Goal: Task Accomplishment & Management: Complete application form

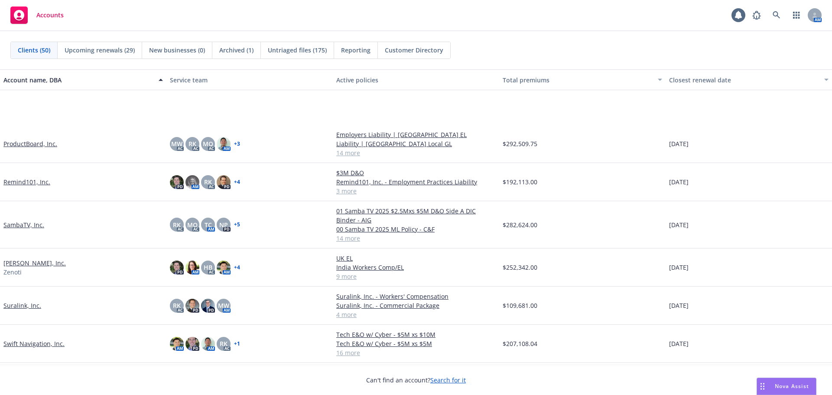
scroll to position [1343, 0]
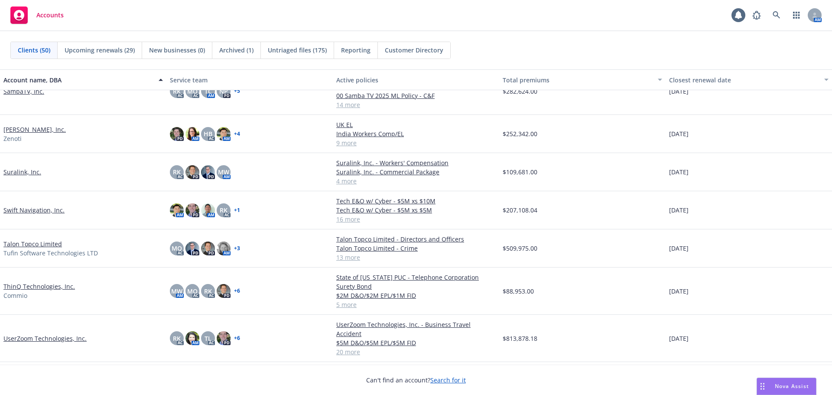
click at [49, 241] on link "Talon Topco Limited" at bounding box center [32, 243] width 58 height 9
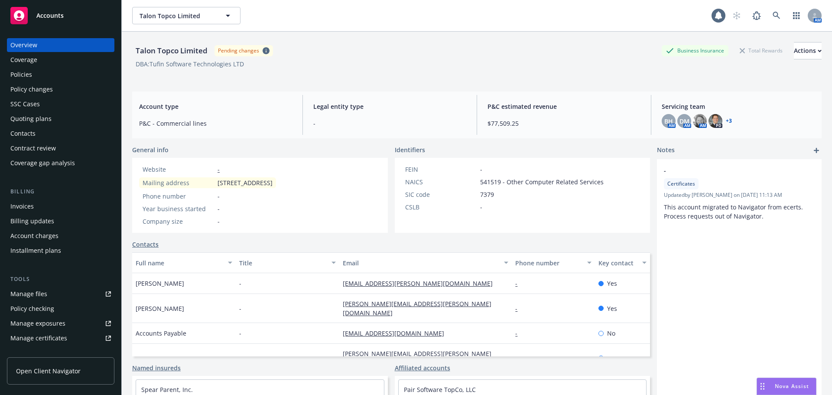
click at [46, 68] on div "Policies" at bounding box center [60, 75] width 101 height 14
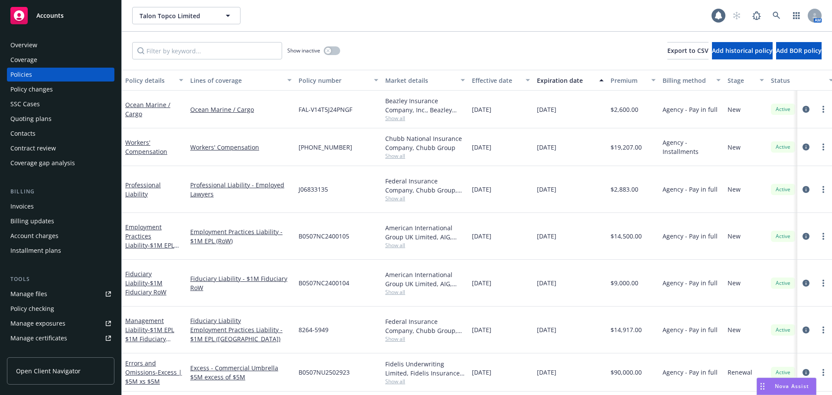
click at [63, 88] on div "Policy changes" at bounding box center [60, 89] width 101 height 14
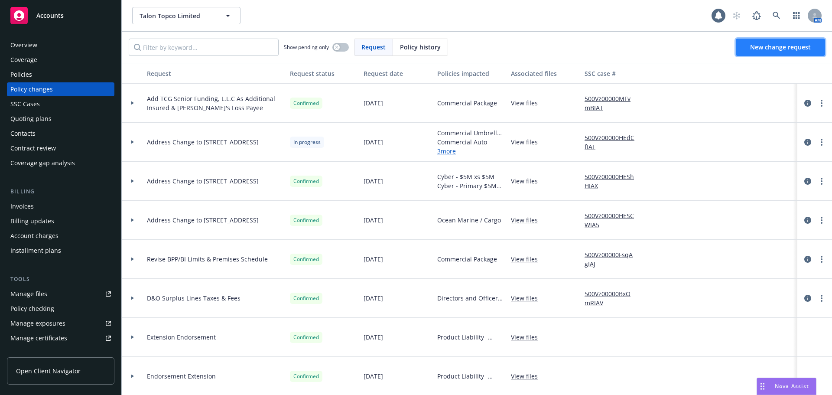
click at [775, 47] on span "New change request" at bounding box center [780, 47] width 61 height 8
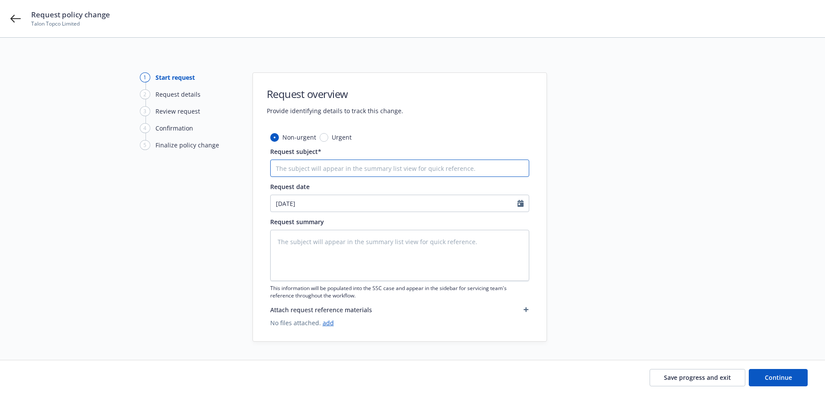
click at [389, 169] on input "Request subject*" at bounding box center [399, 167] width 259 height 17
type textarea "x"
type input "C"
type textarea "x"
type input "Ca"
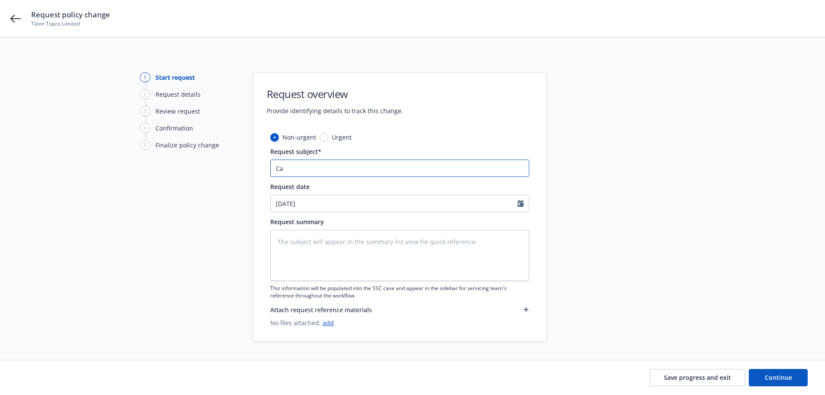
type textarea "x"
type input "Car"
type textarea "x"
type input "Carg"
type textarea "x"
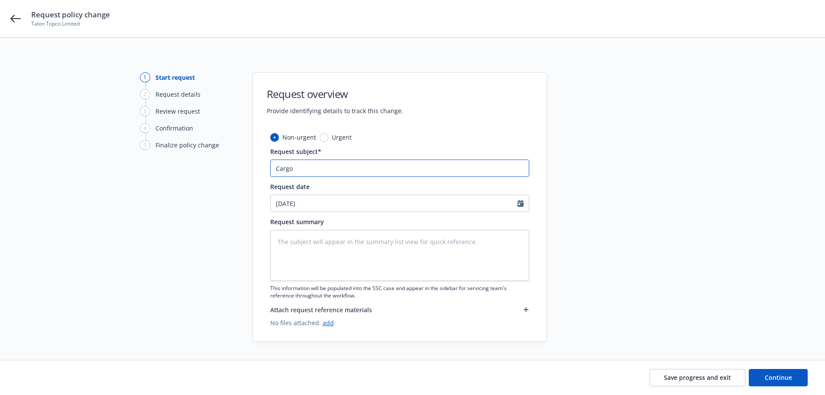
type input "Cargo"
type textarea "x"
type input "Cargo E"
type textarea "x"
type input "Cargo Ex"
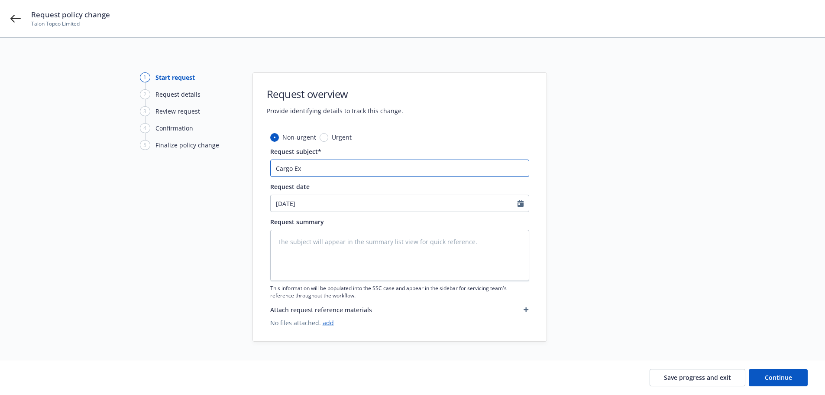
type textarea "x"
type input "Cargo Ext"
type textarea "x"
type input "Cargo Exte"
type textarea "x"
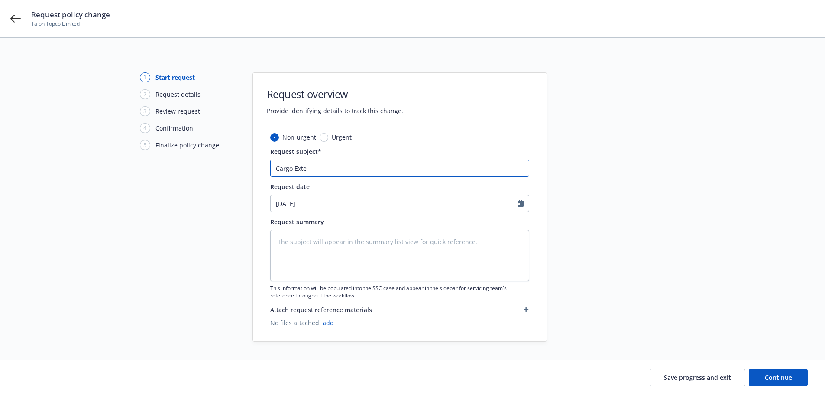
type input "Cargo Exten"
type textarea "x"
type input "Cargo Extens"
type textarea "x"
type input "Cargo Extensi"
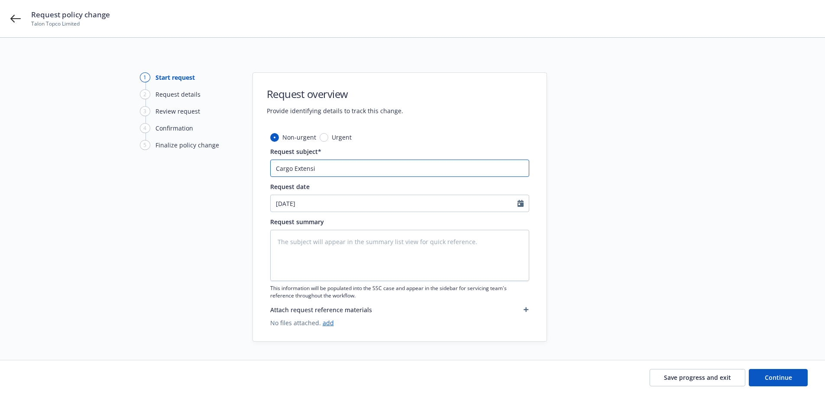
type textarea "x"
type input "Cargo Extensio"
type textarea "x"
type input "Cargo Extension"
type textarea "x"
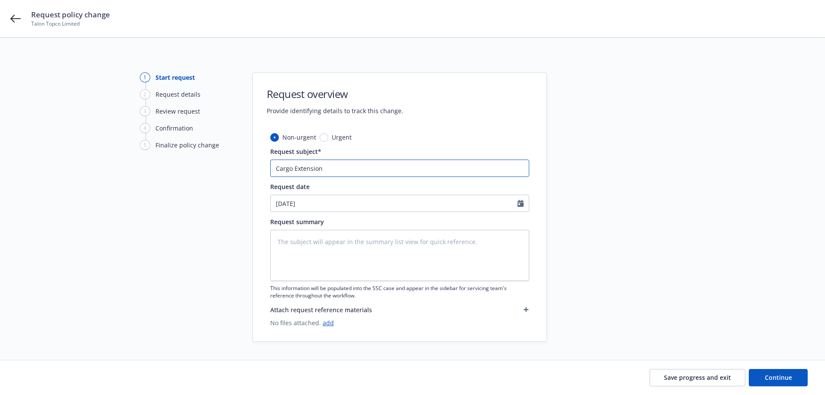
type input "Cargo Extension"
type textarea "x"
type input "Cargo Extension t"
type textarea "x"
type input "Cargo Extension th"
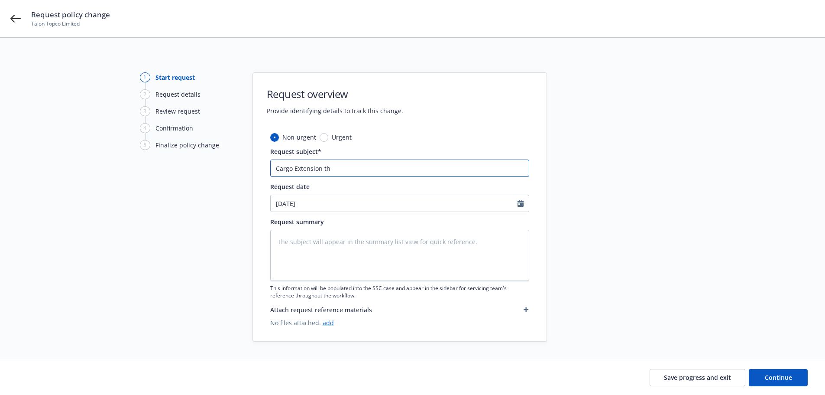
type textarea "x"
type input "Cargo Extension thr"
type textarea "x"
type input "Cargo Extension thru"
type textarea "x"
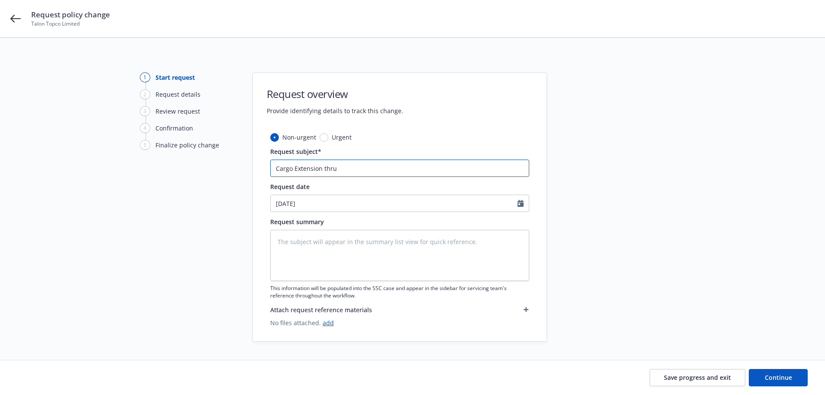
type input "Cargo Extension thru"
type textarea "x"
type input "Cargo Extension thru 1"
type textarea "x"
type input "Cargo Extension thru 1/"
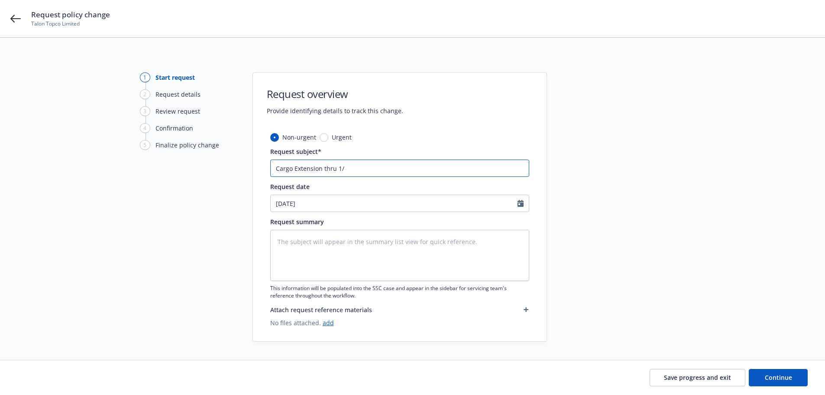
type textarea "x"
type input "Cargo Extension thru 1/2"
type textarea "x"
type input "Cargo Extension thru 1/27"
type textarea "x"
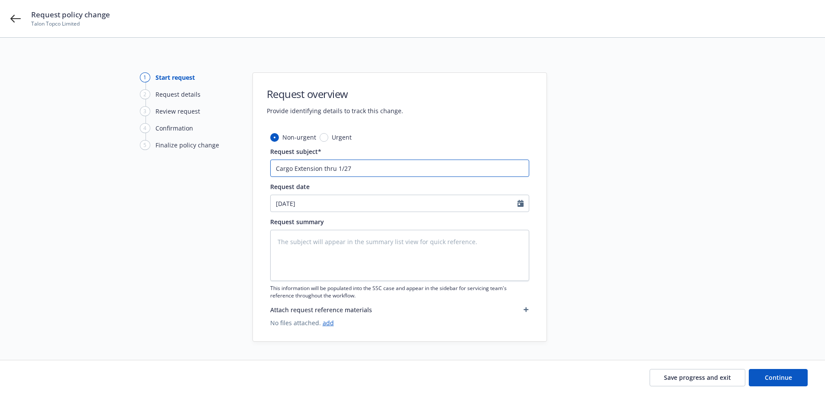
type input "Cargo Extension thru 1/27/"
type textarea "x"
type input "Cargo Extension thru 1/27/2"
type textarea "x"
type input "Cargo Extension thru 1/27/20"
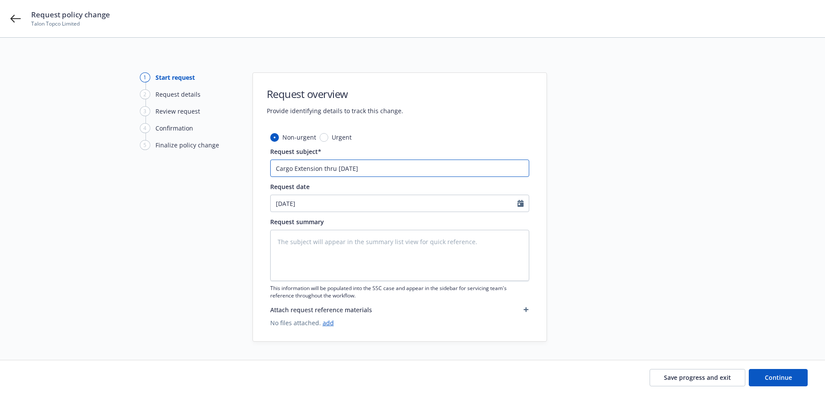
type textarea "x"
type input "Cargo Extension thru 1/27/202"
type textarea "x"
type input "Cargo Extension thru [DATE]"
click at [591, 177] on div at bounding box center [624, 206] width 121 height 269
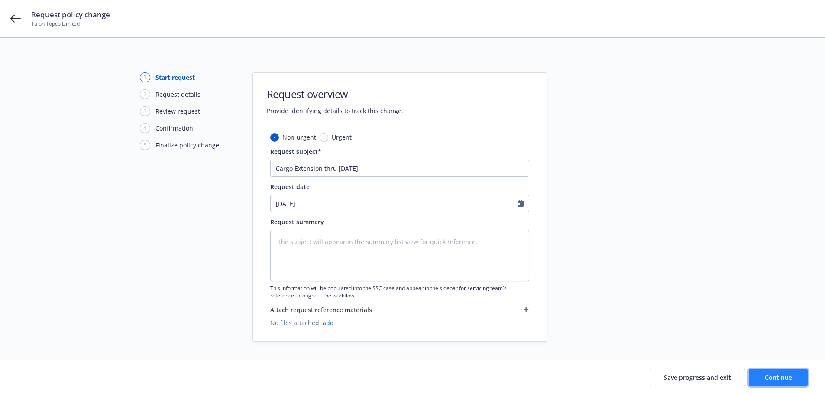
click at [782, 373] on span "Continue" at bounding box center [778, 377] width 27 height 8
type textarea "x"
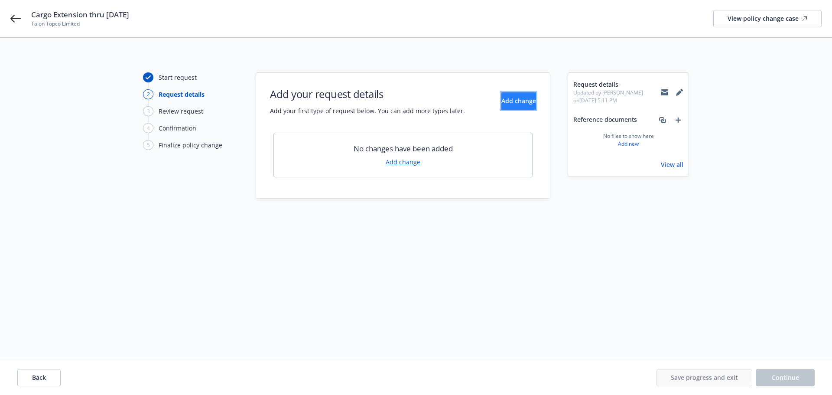
click at [501, 98] on span "Add change" at bounding box center [518, 101] width 35 height 8
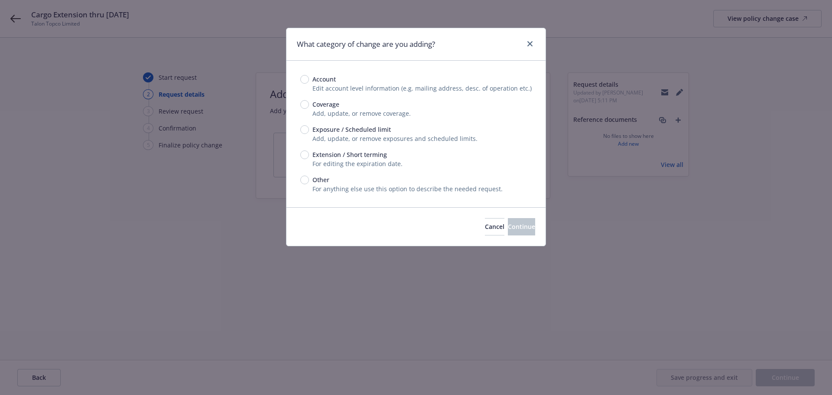
click at [364, 152] on span "Extension / Short terming" at bounding box center [349, 154] width 75 height 9
click at [309, 152] on input "Extension / Short terming" at bounding box center [304, 154] width 9 height 9
radio input "true"
click at [510, 232] on button "Continue" at bounding box center [521, 226] width 27 height 17
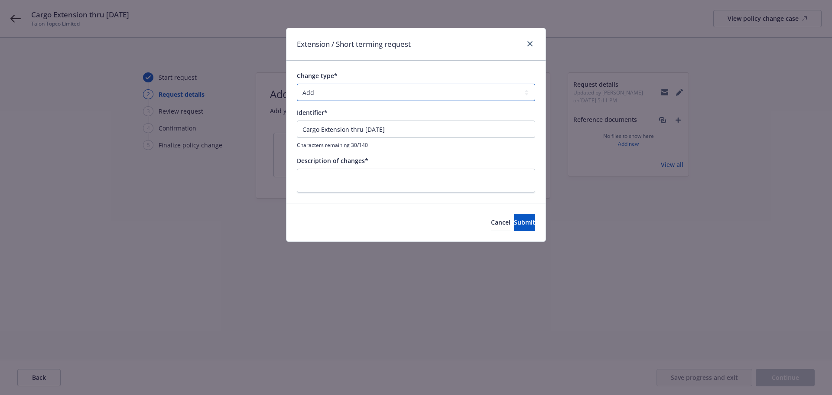
click at [380, 90] on select "Add Audit Change Remove" at bounding box center [416, 92] width 238 height 17
select select "CHANGE"
click at [297, 84] on select "Add Audit Change Remove" at bounding box center [416, 92] width 238 height 17
drag, startPoint x: 399, startPoint y: 130, endPoint x: 243, endPoint y: 144, distance: 157.5
click at [243, 144] on div "Extension / Short terming request Change type* Add Audit Change Remove Identifi…" at bounding box center [416, 197] width 832 height 395
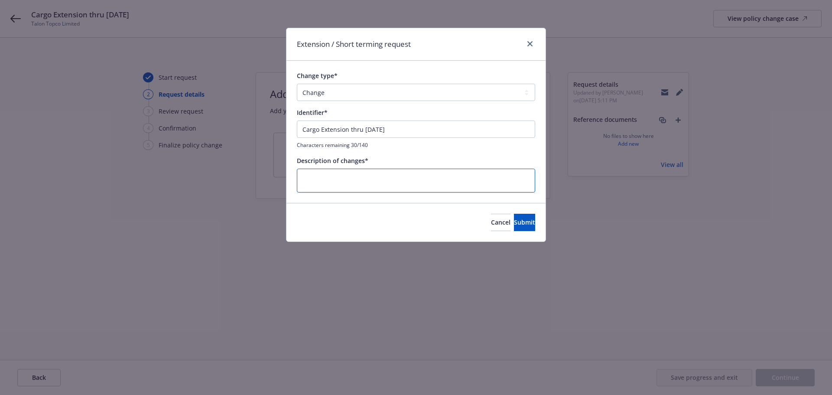
click at [328, 186] on textarea at bounding box center [416, 181] width 238 height 24
paste textarea "Cargo Extension thru [DATE]"
type textarea "x"
type textarea "Cargo Extension thru [DATE]"
click at [514, 228] on button "Submit" at bounding box center [524, 222] width 21 height 17
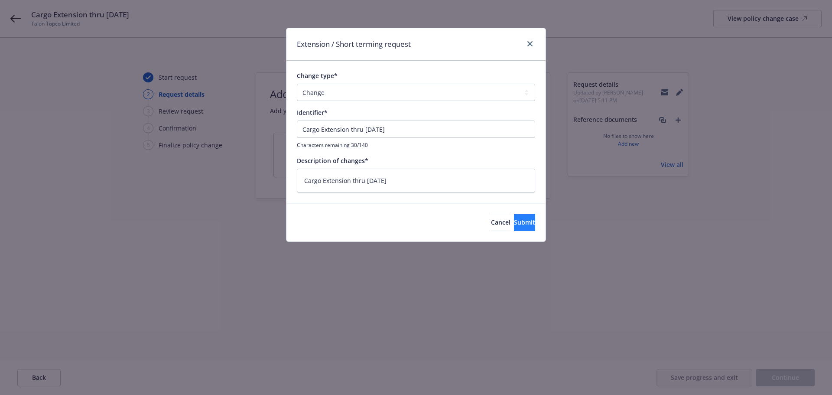
type textarea "x"
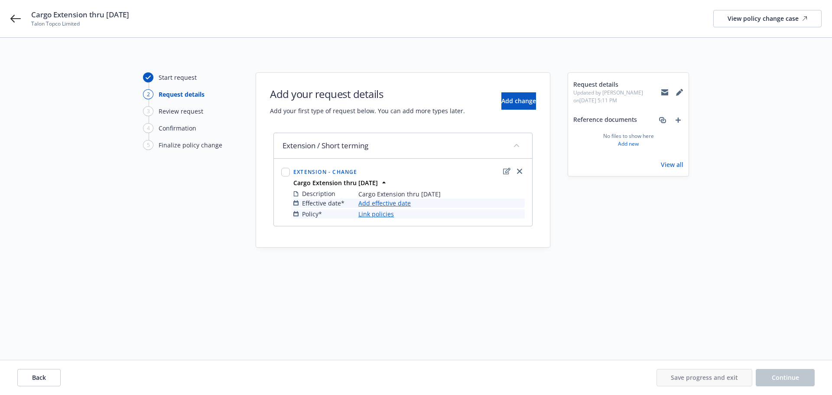
click at [401, 200] on link "Add effective date" at bounding box center [384, 202] width 52 height 9
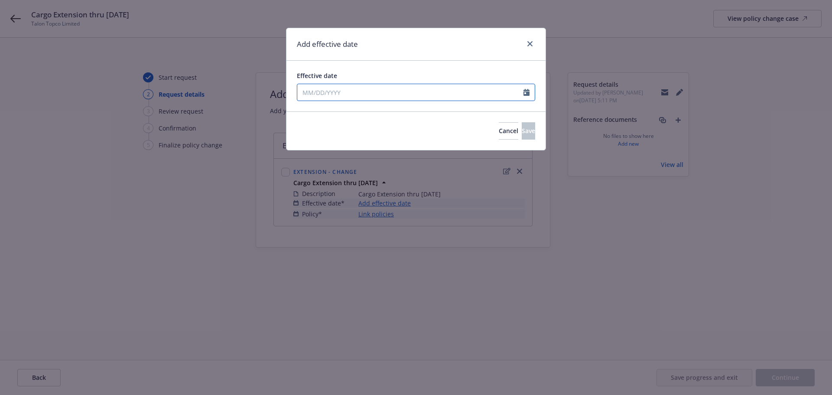
click at [369, 95] on input "Effective date" at bounding box center [410, 92] width 226 height 16
select select "8"
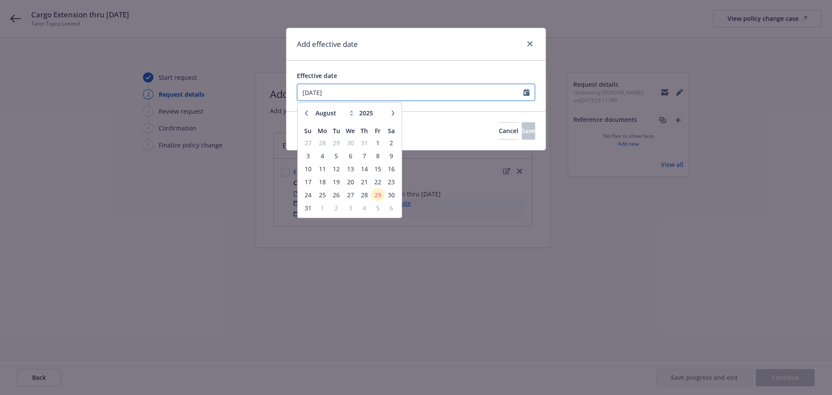
type input "[DATE]"
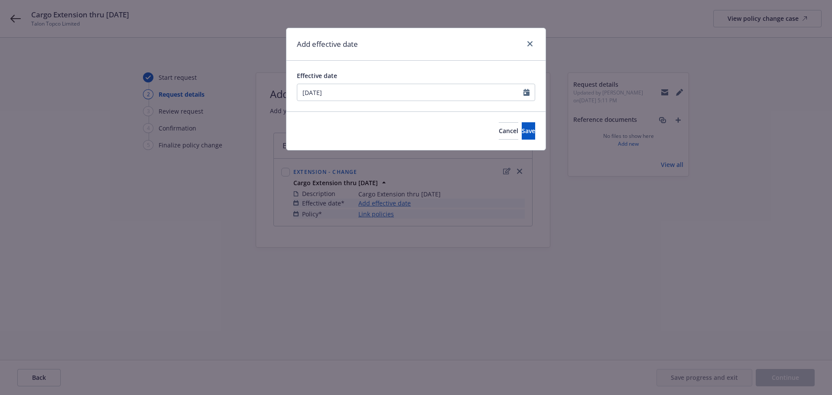
click at [369, 66] on div "Effective date 10/09/2024 January February March April May June July August Sep…" at bounding box center [415, 86] width 259 height 51
click at [530, 136] on button "Save" at bounding box center [528, 130] width 13 height 17
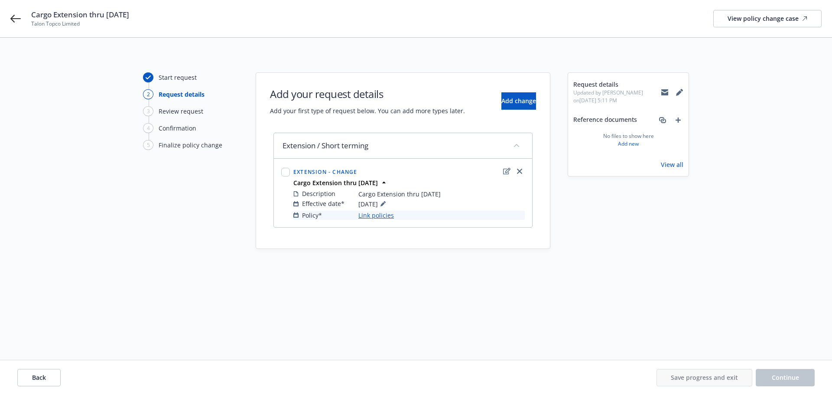
click at [379, 216] on link "Link policies" at bounding box center [376, 215] width 36 height 9
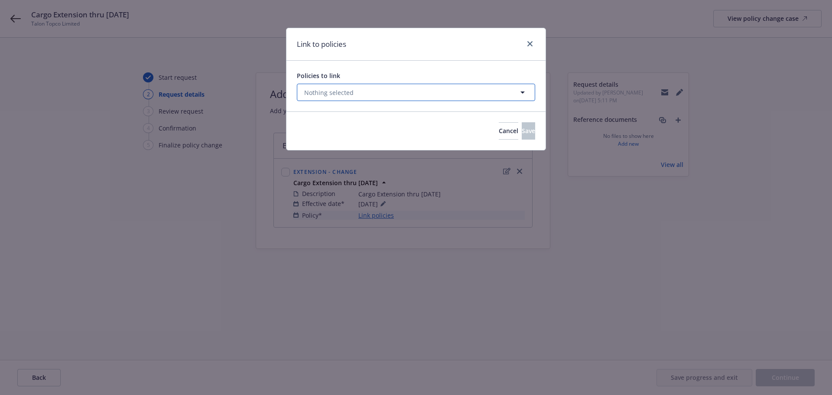
click at [363, 94] on button "Nothing selected" at bounding box center [416, 92] width 238 height 17
select select "ACTIVE"
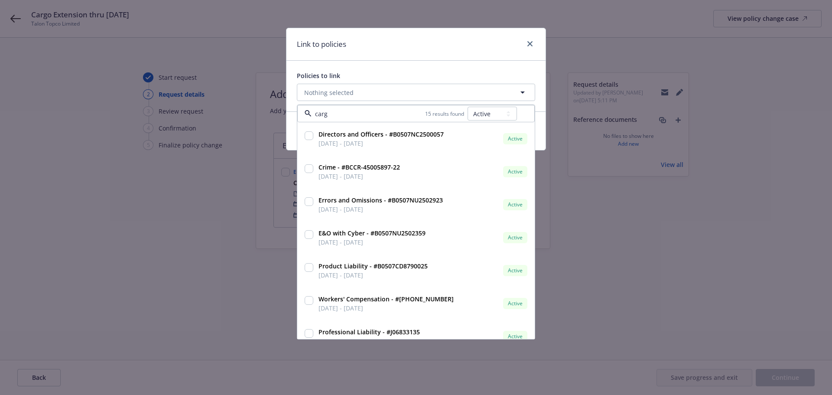
type input "cargo"
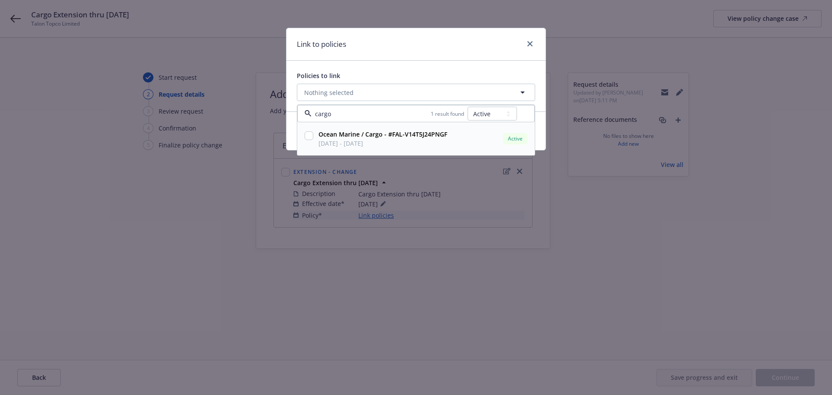
click at [308, 136] on input "checkbox" at bounding box center [309, 135] width 9 height 9
checkbox input "true"
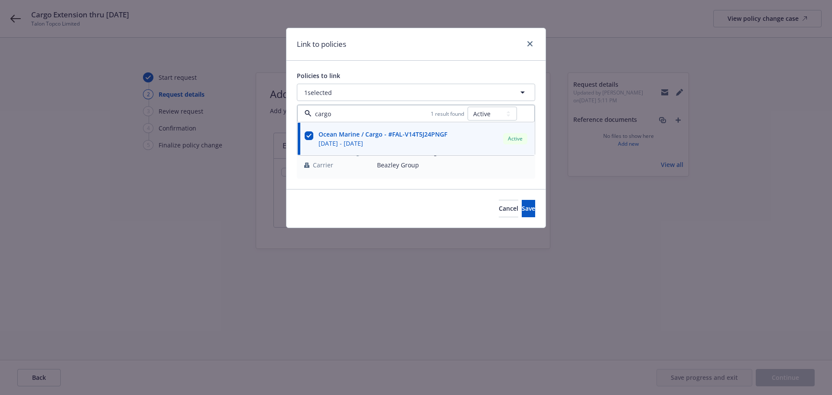
type input "cargo"
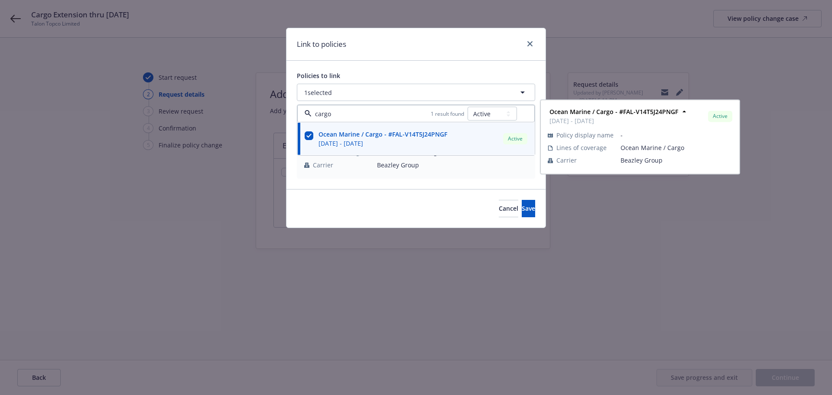
click at [397, 68] on div "Policies to link 1 selected cargo 1 result found All Active Upcoming Expired Ca…" at bounding box center [415, 125] width 259 height 128
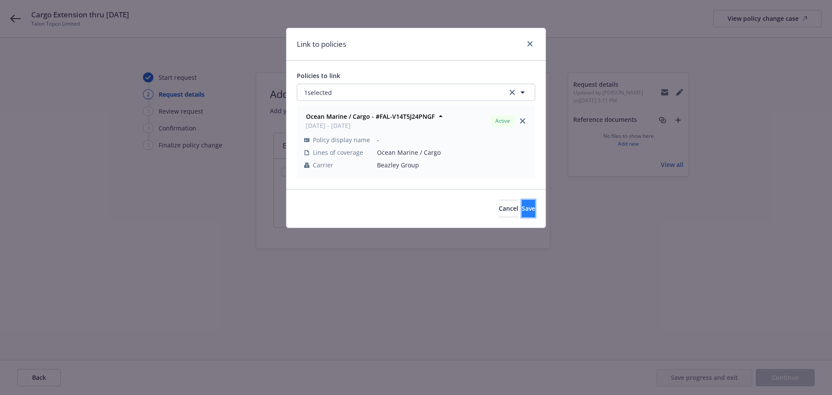
click at [522, 205] on span "Save" at bounding box center [528, 208] width 13 height 8
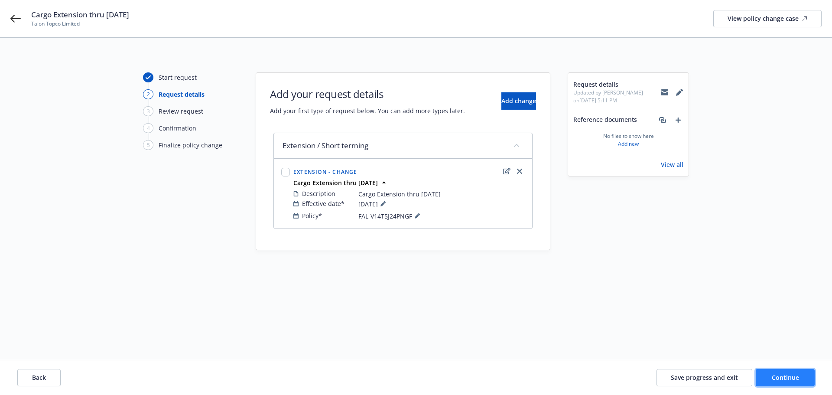
click at [795, 383] on button "Continue" at bounding box center [785, 377] width 59 height 17
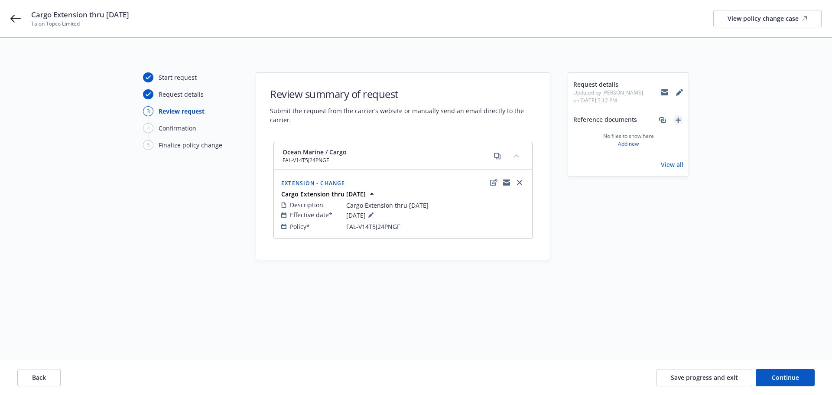
click at [676, 122] on icon "add" at bounding box center [677, 119] width 5 height 5
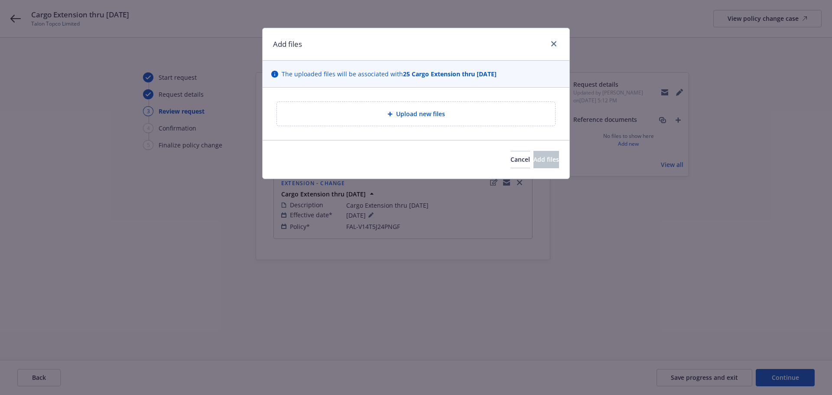
type textarea "x"
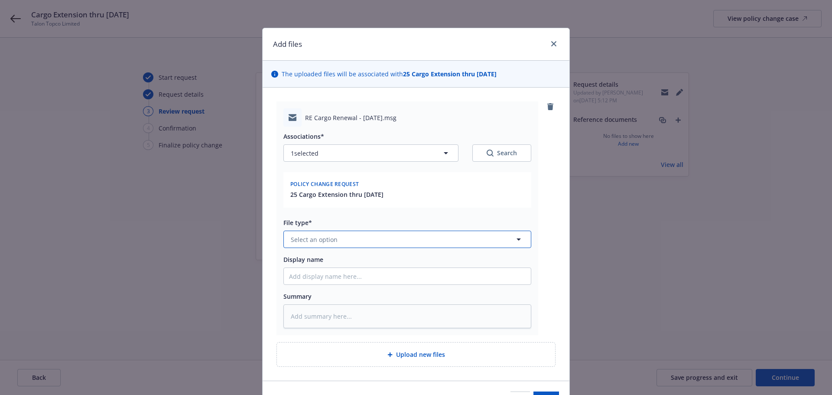
click at [324, 238] on span "Select an option" at bounding box center [314, 239] width 47 height 9
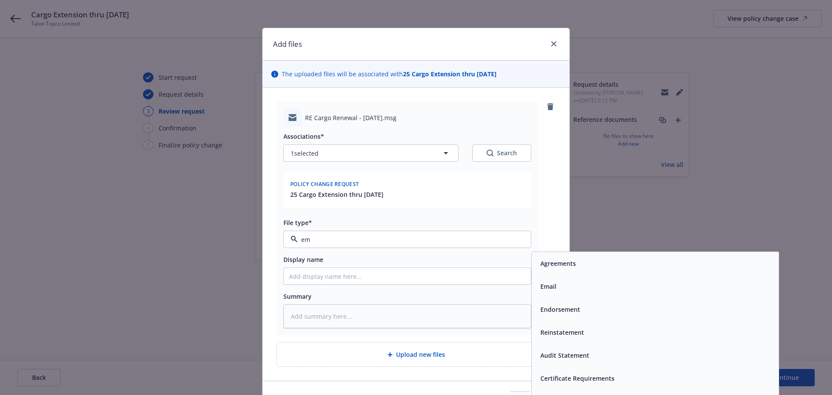
type input "ema"
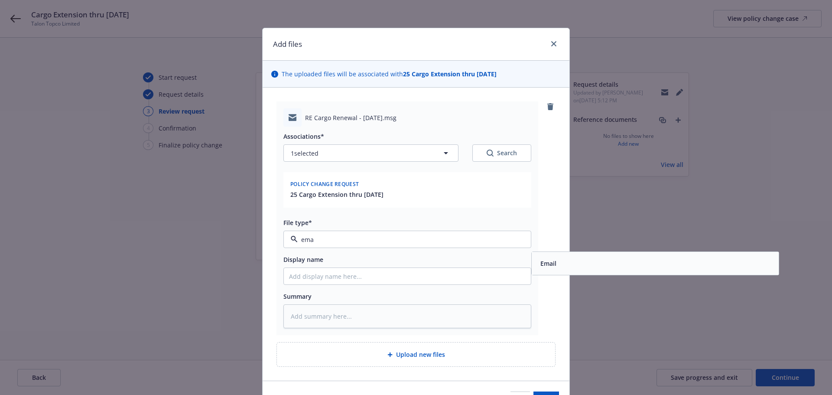
click at [554, 267] on div "Email" at bounding box center [547, 263] width 21 height 13
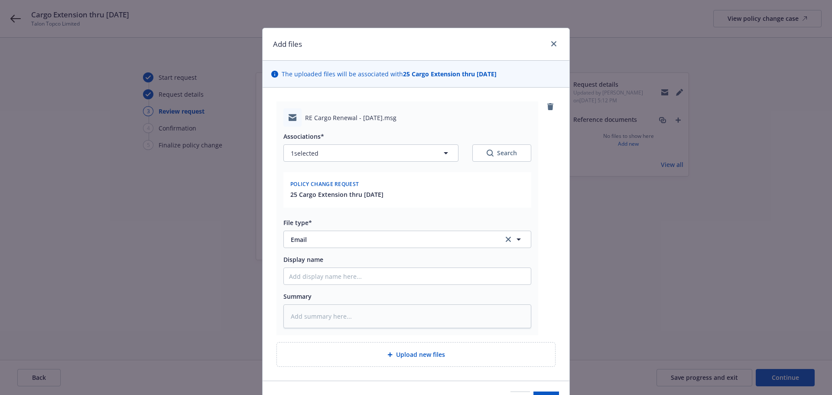
click at [551, 272] on div "RE Cargo Renewal - Oct 9 2025.msg Associations* 1 selected Search Policy change…" at bounding box center [415, 217] width 279 height 233
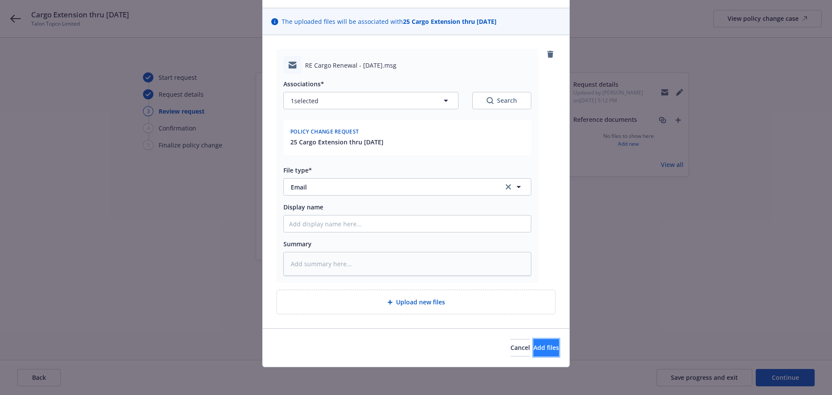
click at [533, 341] on button "Add files" at bounding box center [546, 347] width 26 height 17
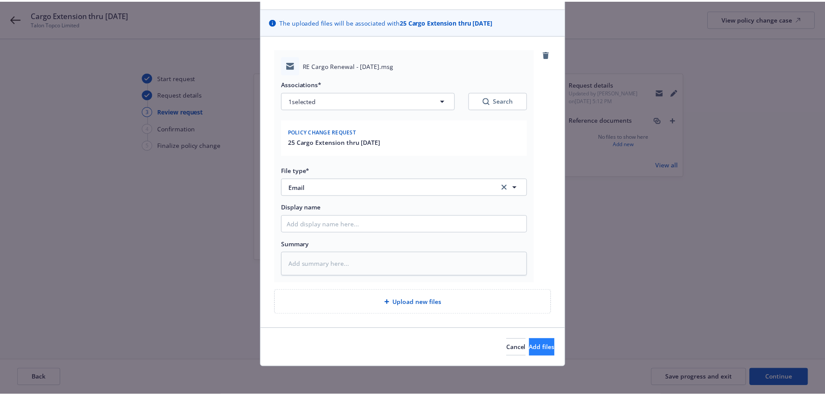
scroll to position [21, 0]
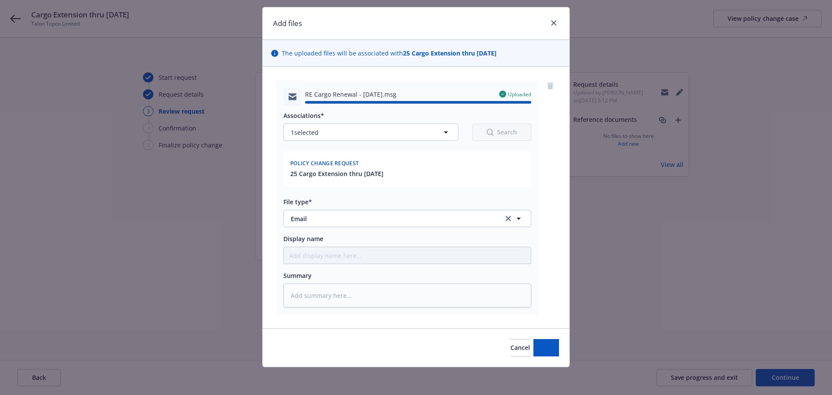
type textarea "x"
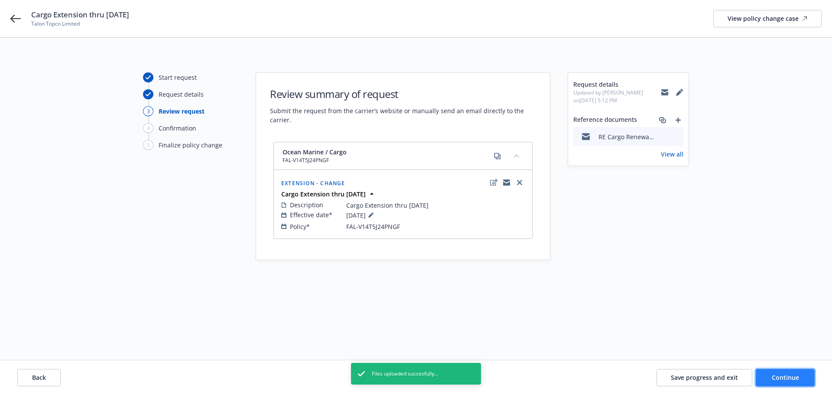
click at [780, 380] on span "Continue" at bounding box center [785, 377] width 27 height 8
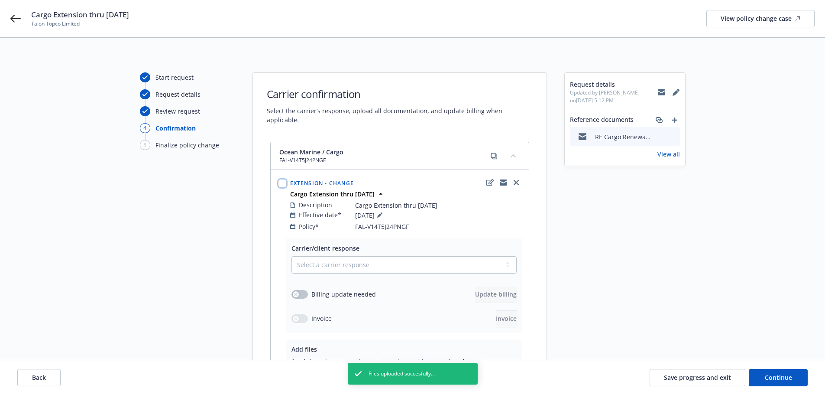
click at [282, 179] on input "checkbox" at bounding box center [282, 183] width 9 height 9
checkbox input "true"
click at [340, 343] on span "Carrier response" at bounding box center [357, 340] width 49 height 8
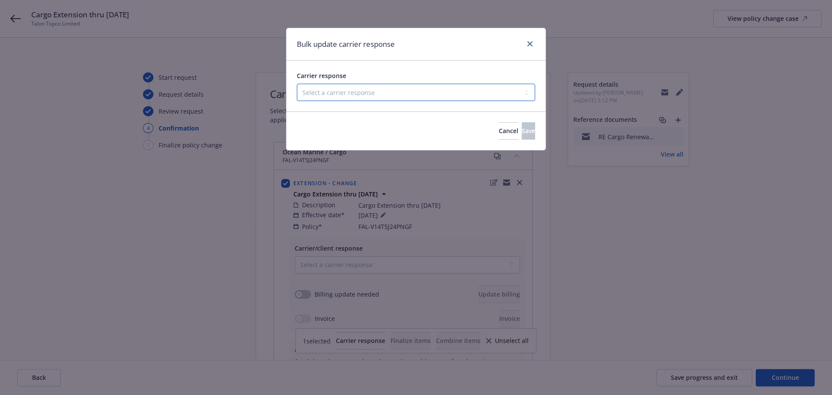
click at [360, 97] on select "Select a carrier response Accepted Accepted with revision No endorsement needed…" at bounding box center [416, 92] width 238 height 17
select select "ACCEPTED"
click at [297, 84] on select "Select a carrier response Accepted Accepted with revision No endorsement needed…" at bounding box center [416, 92] width 238 height 17
click at [522, 134] on span "Save" at bounding box center [528, 130] width 13 height 8
checkbox input "false"
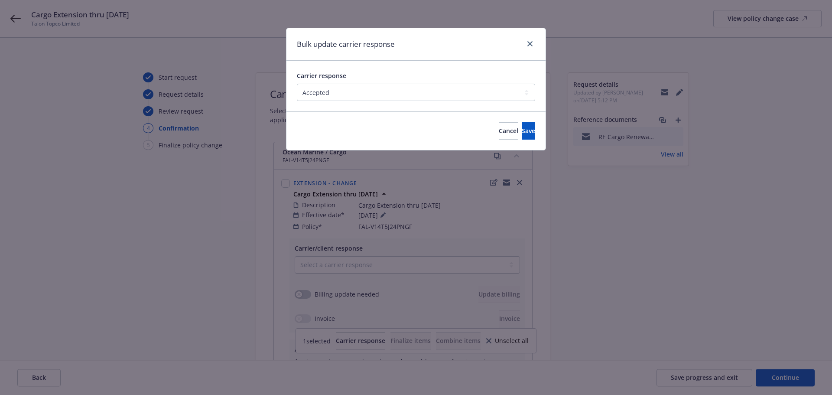
select select "ACCEPTED"
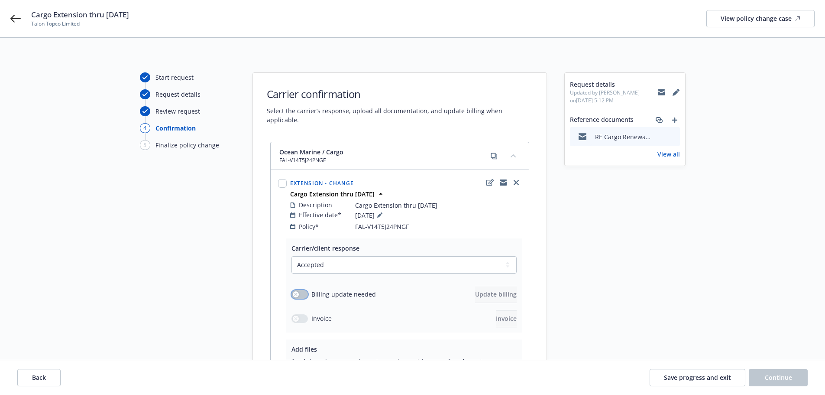
click at [298, 291] on div "button" at bounding box center [296, 294] width 6 height 6
click at [491, 290] on span "Update billing" at bounding box center [496, 294] width 42 height 8
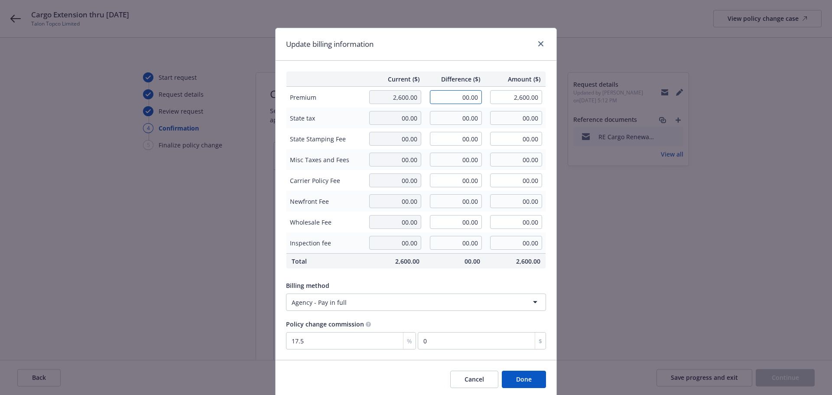
click at [454, 97] on input "00.00" at bounding box center [456, 97] width 52 height 14
type input "783.00"
type input "3,383.00"
type input "137.03"
click at [471, 77] on span "Difference ($)" at bounding box center [455, 79] width 50 height 9
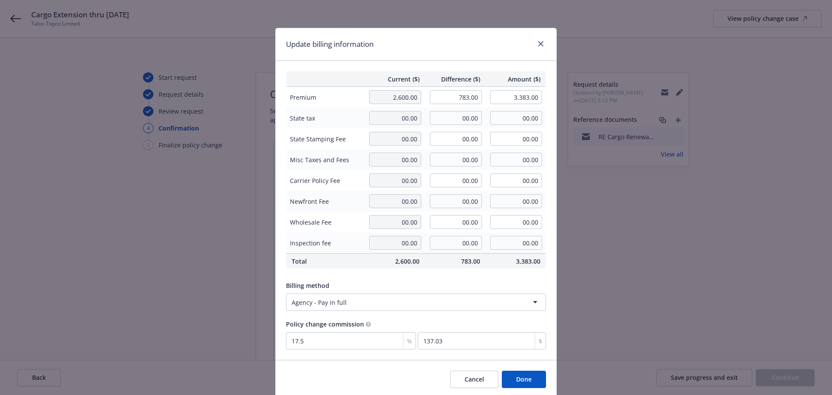
click at [529, 383] on button "Done" at bounding box center [524, 378] width 44 height 17
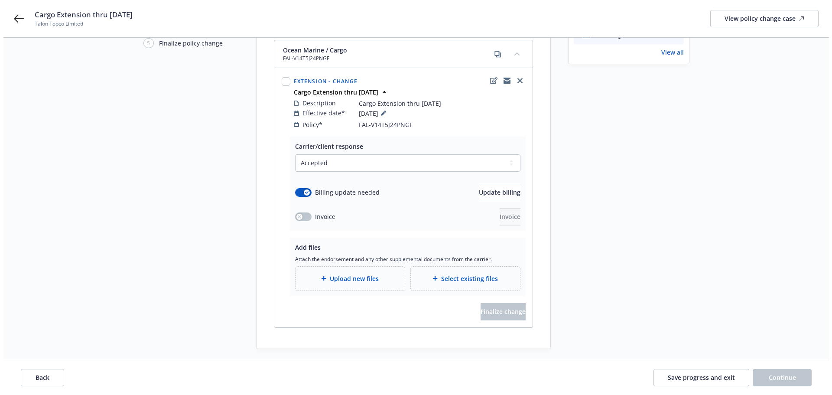
scroll to position [117, 0]
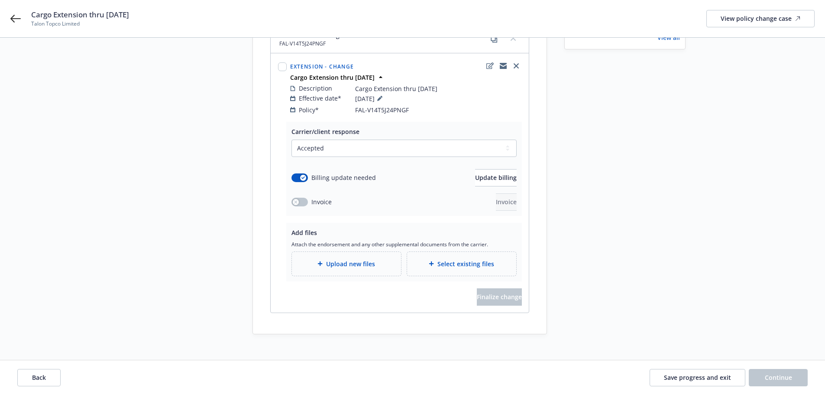
click at [343, 259] on span "Upload new files" at bounding box center [350, 263] width 49 height 9
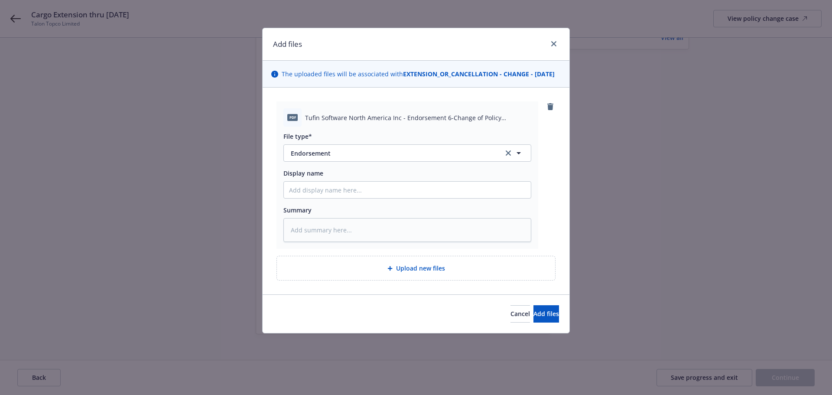
type textarea "x"
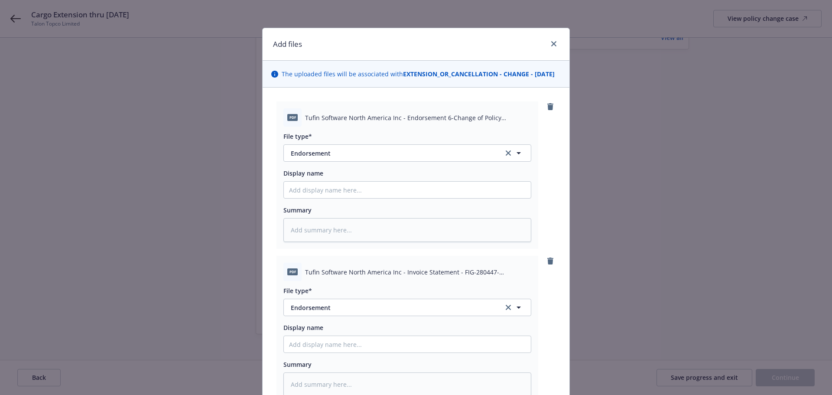
scroll to position [130, 0]
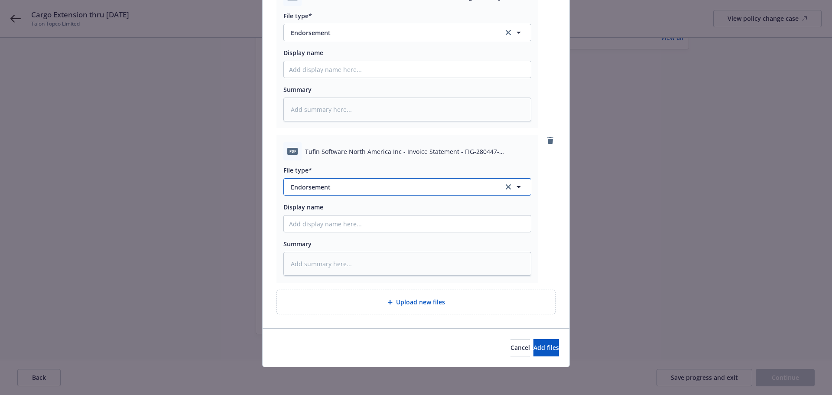
click at [367, 188] on span "Endorsement" at bounding box center [391, 186] width 201 height 9
type input "invo"
click at [370, 233] on div "Invoice - Third Party" at bounding box center [407, 233] width 237 height 13
click at [533, 344] on span "Add files" at bounding box center [546, 347] width 26 height 8
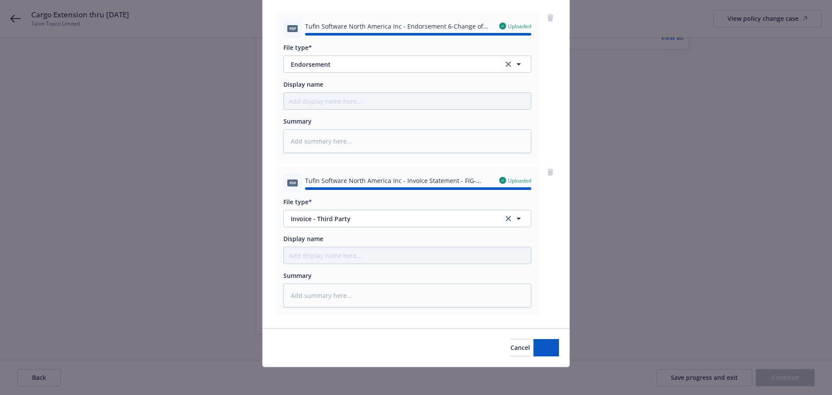
type textarea "x"
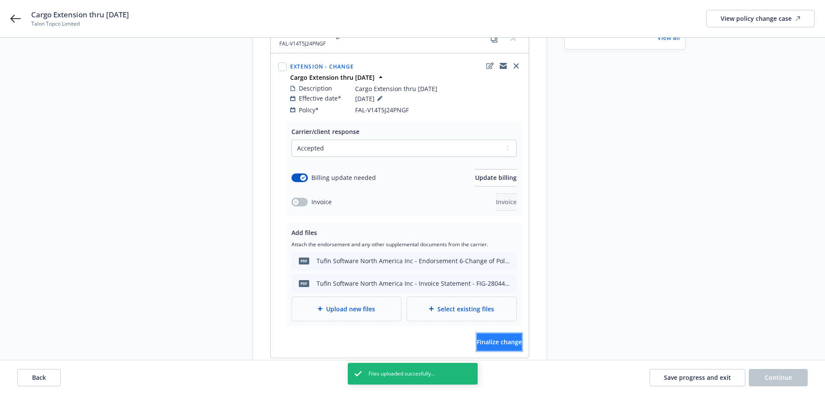
click at [503, 337] on span "Finalize change" at bounding box center [499, 341] width 45 height 8
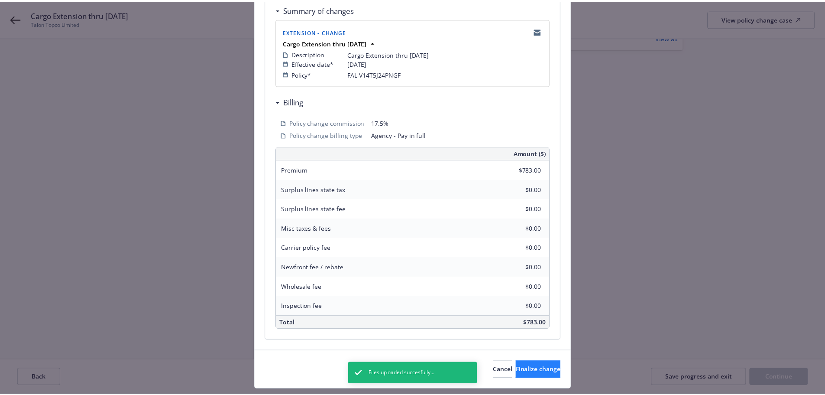
scroll to position [191, 0]
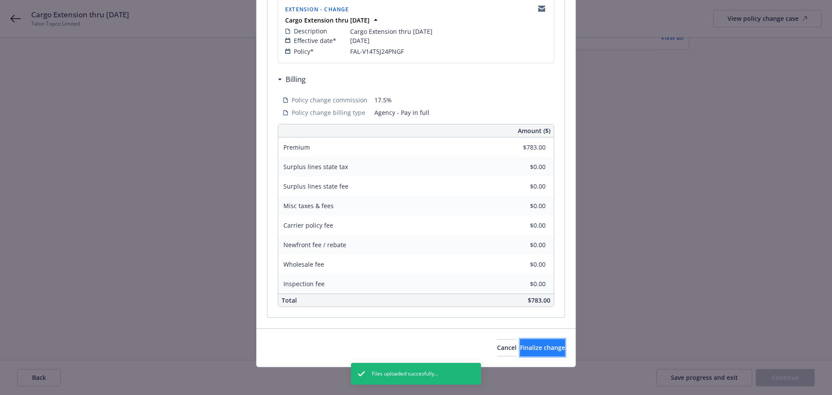
click at [541, 347] on span "Finalize change" at bounding box center [542, 347] width 45 height 8
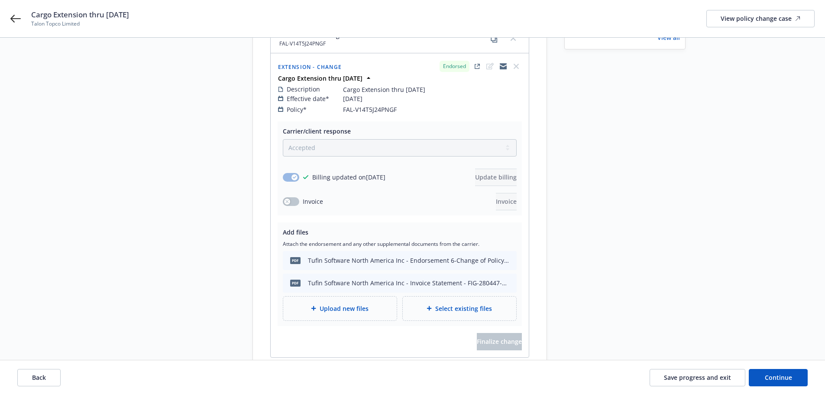
click at [748, 377] on div "Save progress and exit Continue" at bounding box center [729, 377] width 158 height 17
click at [752, 377] on button "Continue" at bounding box center [778, 377] width 59 height 17
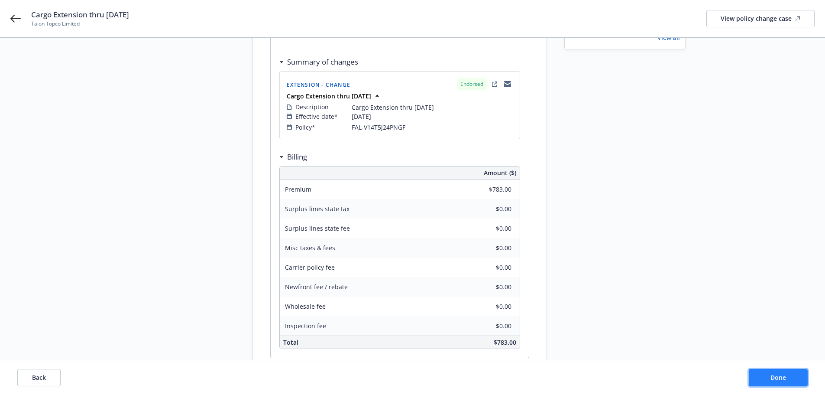
click at [774, 371] on button "Done" at bounding box center [778, 377] width 59 height 17
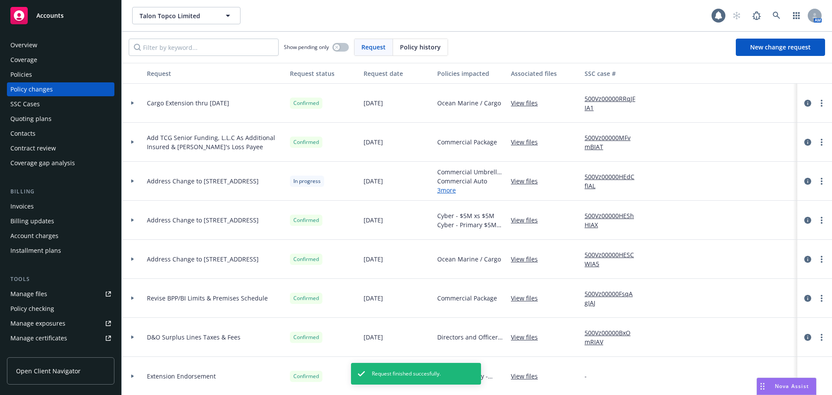
click at [55, 206] on div "Invoices" at bounding box center [60, 206] width 101 height 14
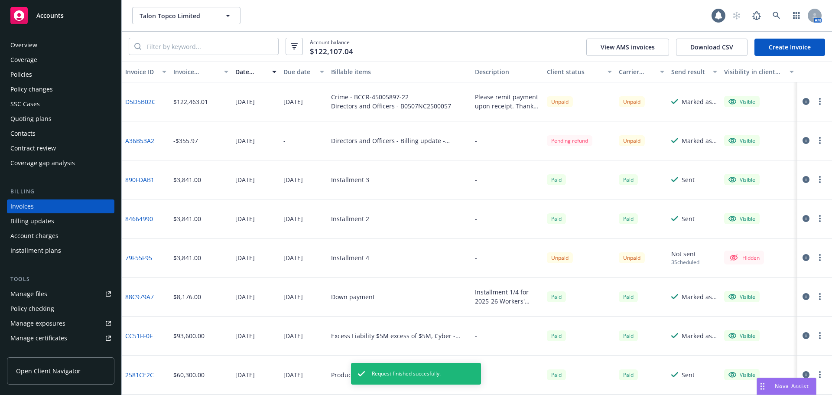
click at [810, 52] on link "Create Invoice" at bounding box center [789, 47] width 71 height 17
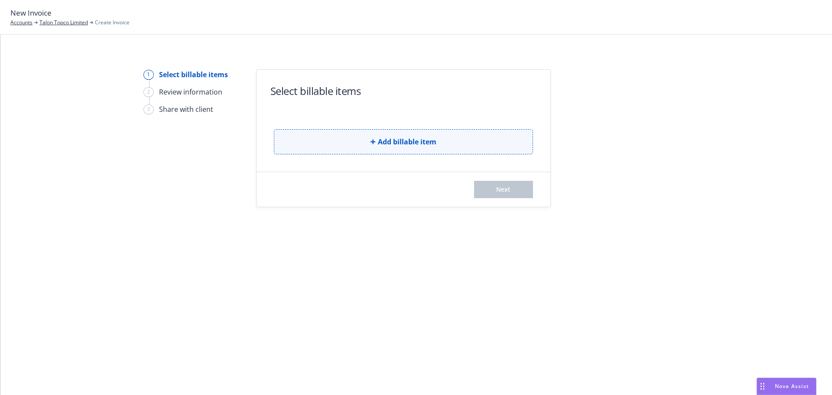
click at [447, 132] on button "Add billable item" at bounding box center [403, 141] width 259 height 25
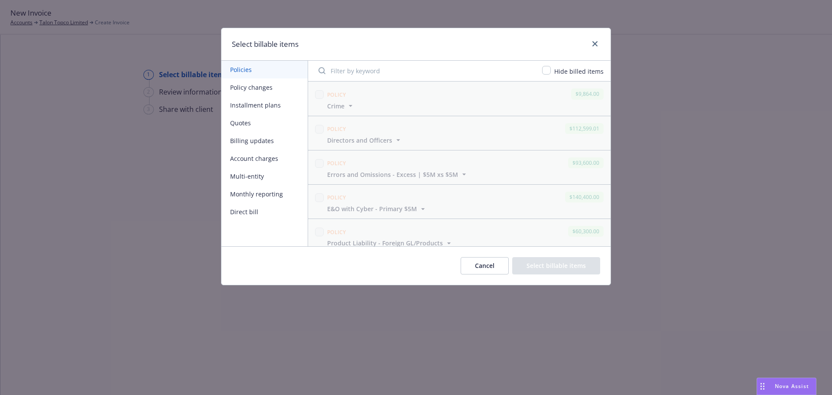
click at [279, 91] on button "Policy changes" at bounding box center [264, 87] width 86 height 18
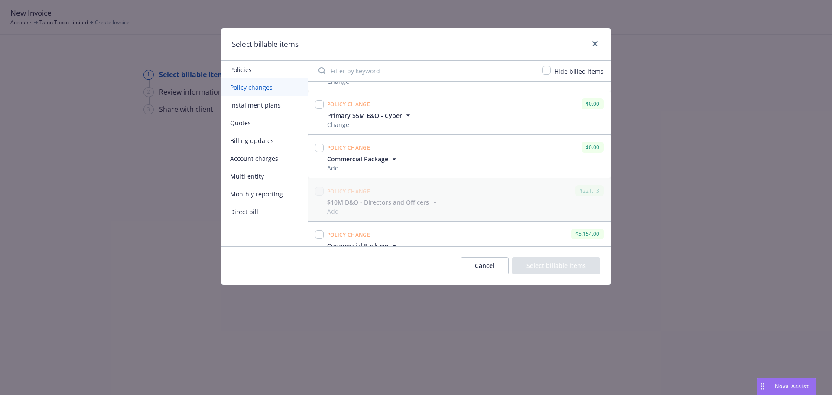
scroll to position [139, 0]
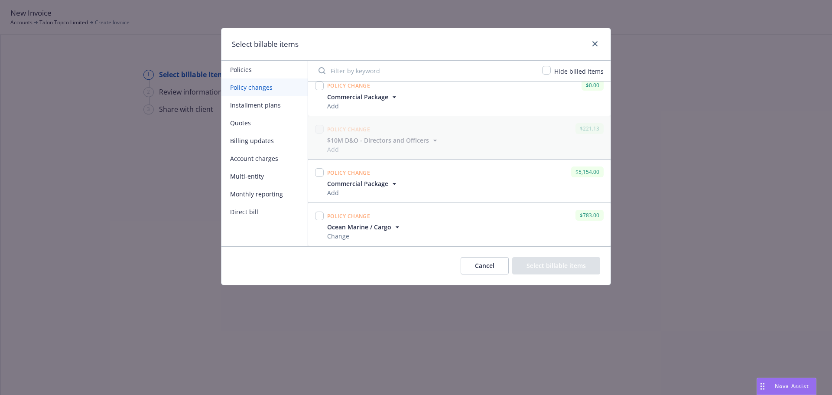
click at [324, 216] on div at bounding box center [319, 224] width 12 height 32
click at [321, 216] on input "checkbox" at bounding box center [319, 215] width 9 height 9
checkbox input "true"
click at [579, 266] on button "Select billable items" at bounding box center [556, 265] width 88 height 17
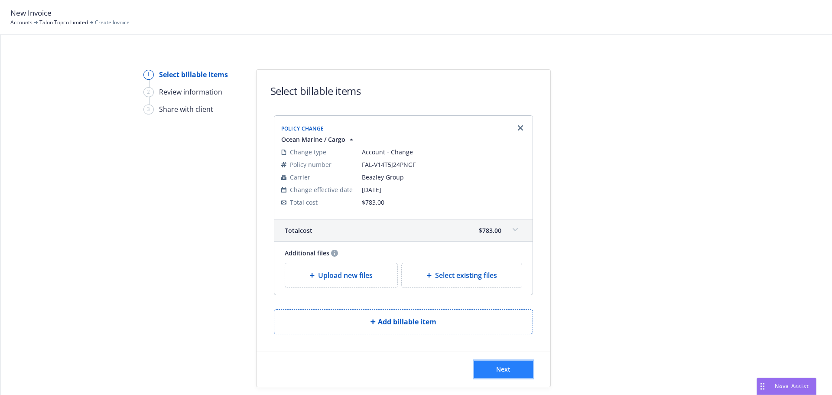
click at [527, 371] on button "Next" at bounding box center [503, 368] width 59 height 17
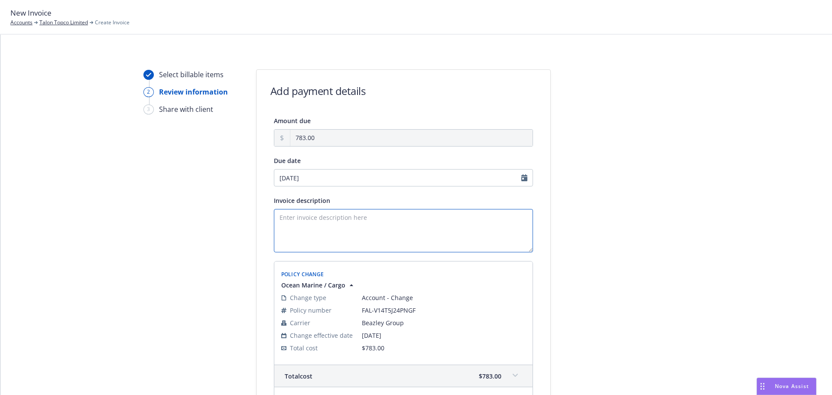
click at [323, 219] on textarea "Invoice description" at bounding box center [403, 230] width 259 height 43
type textarea "Additional Premium owed to the carrier for policy extension through [DATE]."
click at [605, 250] on div at bounding box center [628, 281] width 121 height 424
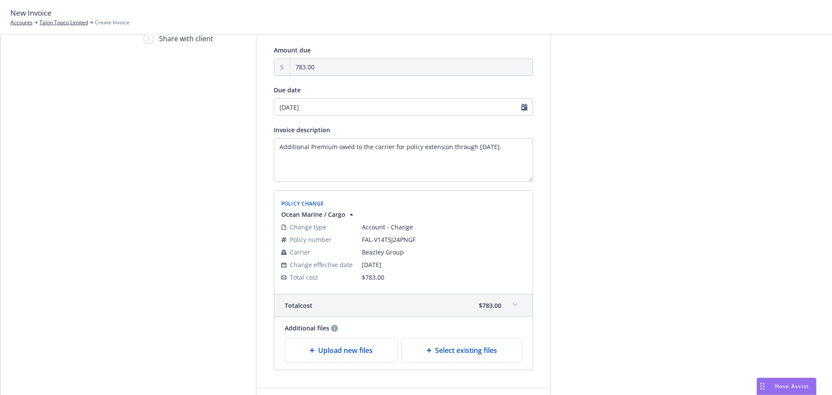
scroll to position [133, 0]
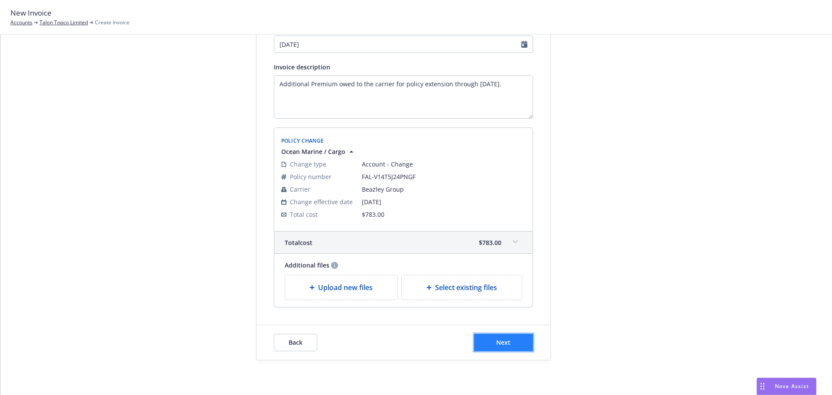
click at [488, 344] on button "Next" at bounding box center [503, 342] width 59 height 17
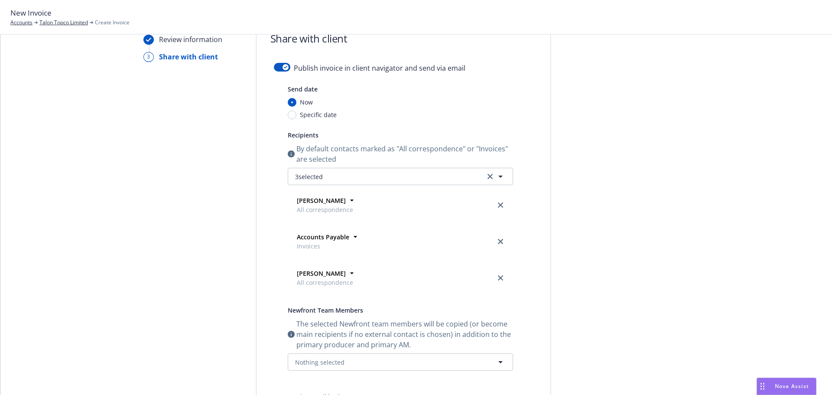
scroll to position [0, 0]
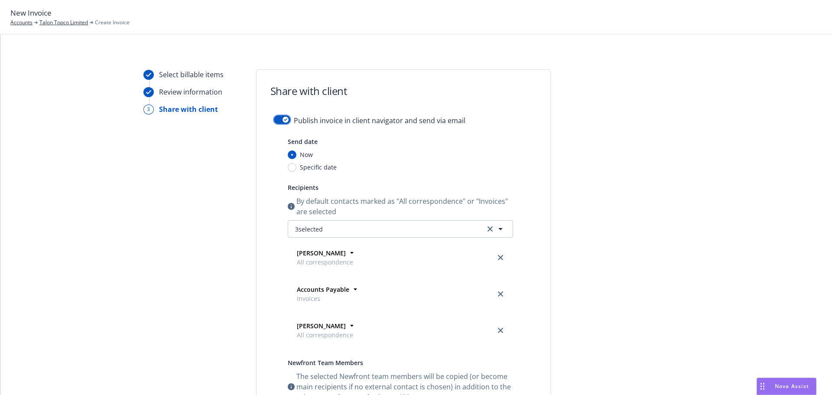
click at [282, 117] on div "button" at bounding box center [285, 120] width 6 height 6
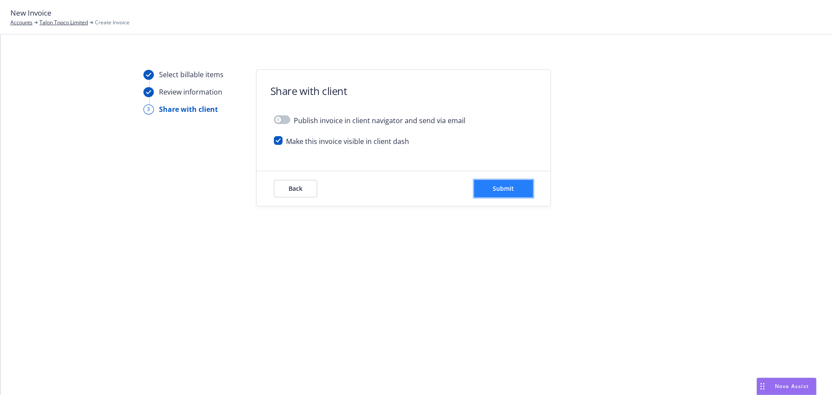
click at [493, 191] on span "Submit" at bounding box center [503, 188] width 21 height 8
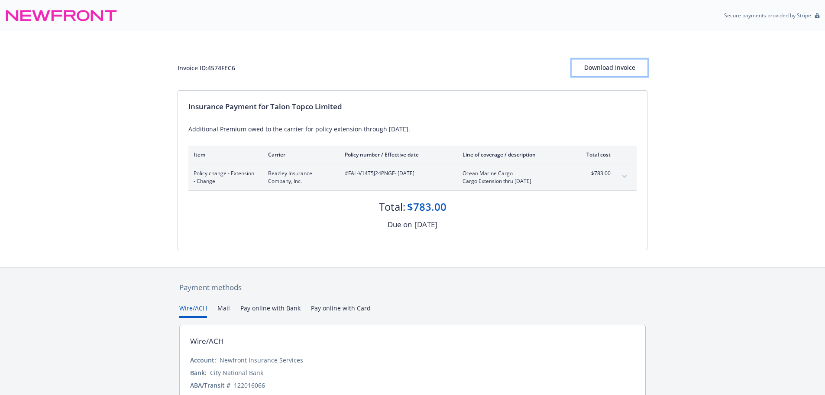
click at [626, 68] on div "Download Invoice" at bounding box center [610, 67] width 76 height 16
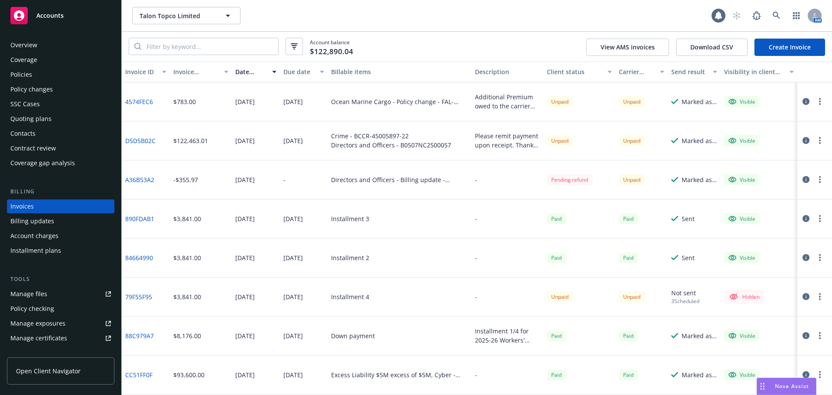
click at [56, 87] on div "Policy changes" at bounding box center [60, 89] width 101 height 14
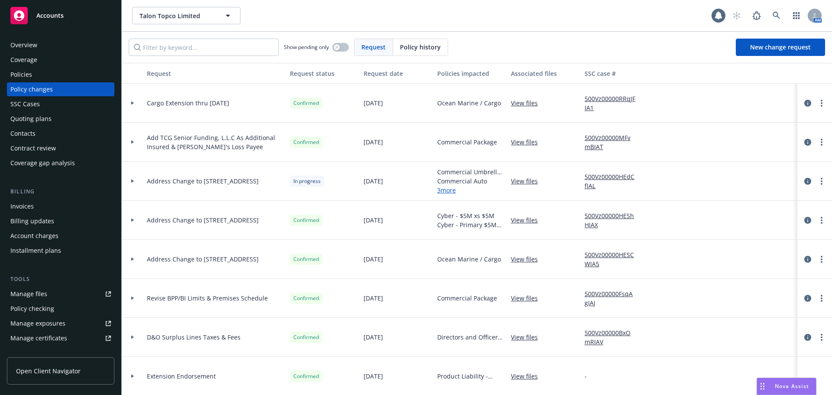
click at [61, 77] on div "Policies" at bounding box center [60, 75] width 101 height 14
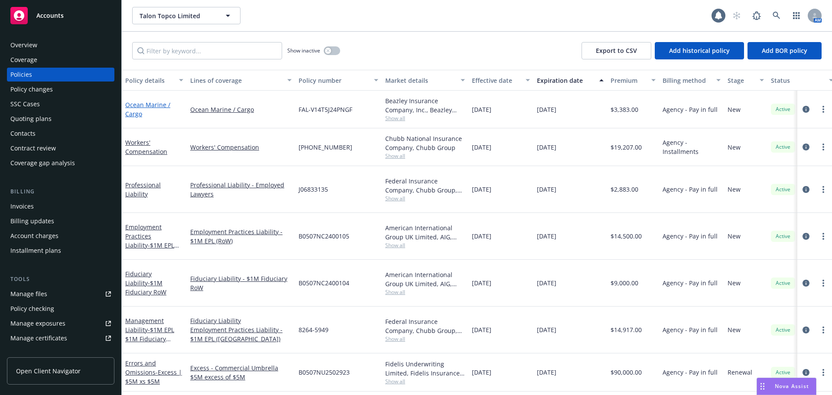
click at [141, 106] on link "Ocean Marine / Cargo" at bounding box center [147, 109] width 45 height 17
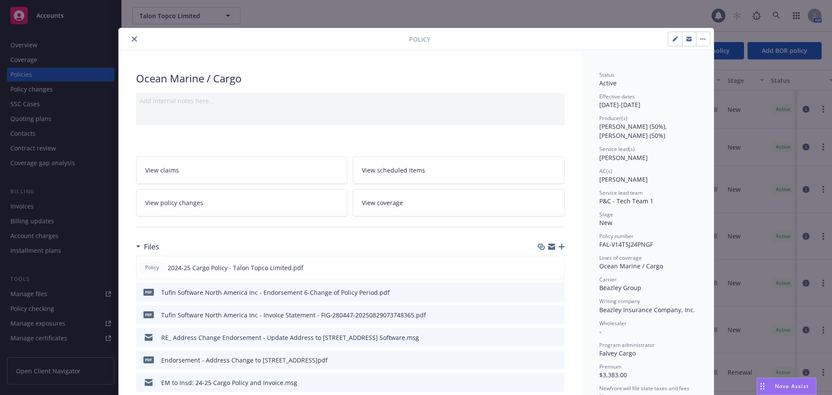
click at [674, 39] on icon "button" at bounding box center [674, 38] width 5 height 5
select select "NEW"
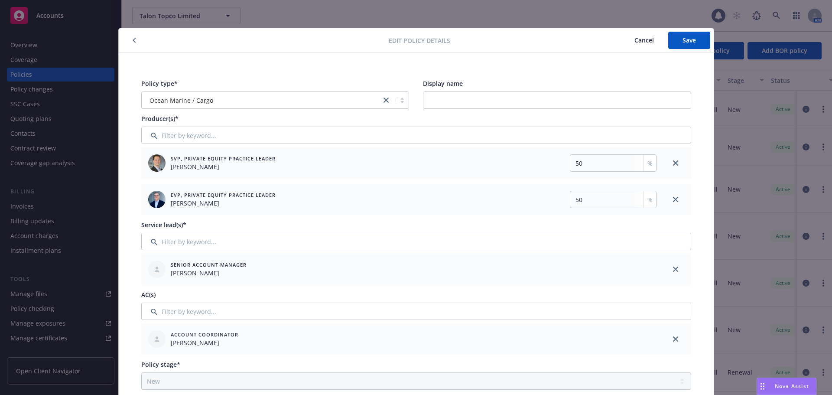
scroll to position [217, 0]
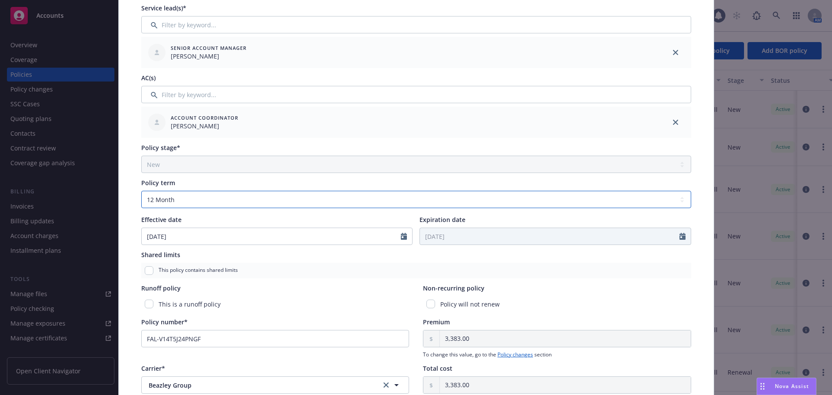
click at [191, 201] on select "Select policy term 12 Month 6 Month 4 Month 3 Month 2 Month 1 Month 36 Month (3…" at bounding box center [416, 199] width 550 height 17
select select "other"
click at [141, 191] on select "Select policy term 12 Month 6 Month 4 Month 3 Month 2 Month 1 Month 36 Month (3…" at bounding box center [416, 199] width 550 height 17
click at [432, 239] on input "Expiration date" at bounding box center [549, 236] width 259 height 16
select select "8"
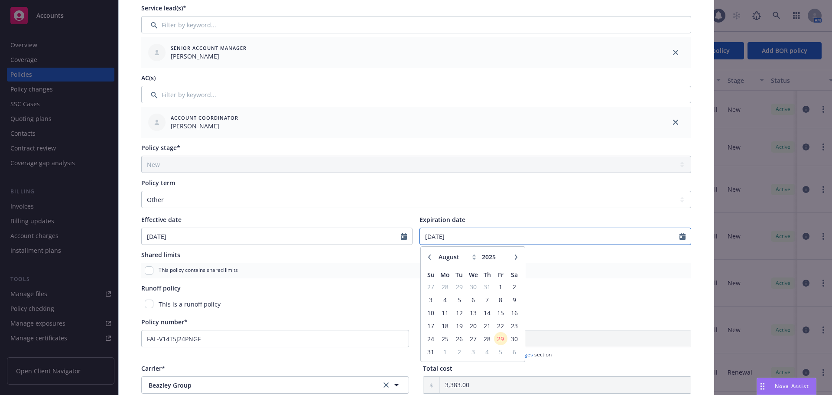
type input "[DATE]"
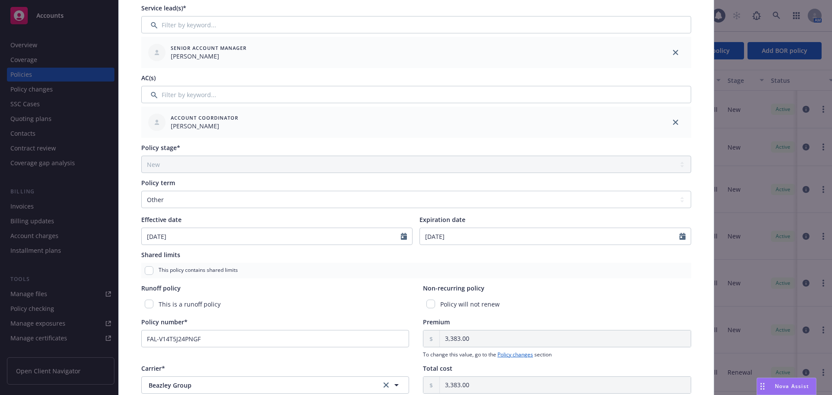
click at [125, 214] on div "Policy type* Ocean Marine / Cargo Display name Producer(s)* SVP, Private Equity…" at bounding box center [416, 186] width 595 height 700
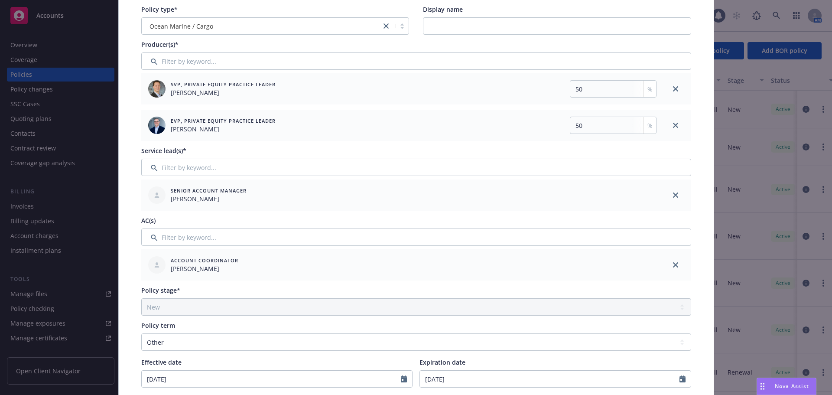
scroll to position [0, 0]
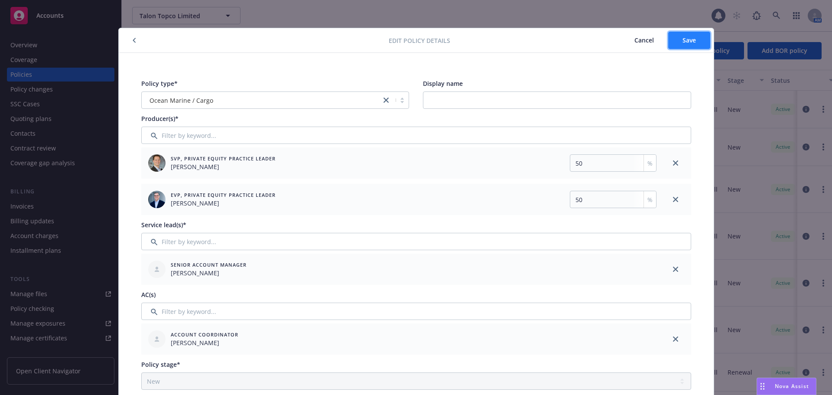
click at [688, 42] on span "Save" at bounding box center [688, 40] width 13 height 8
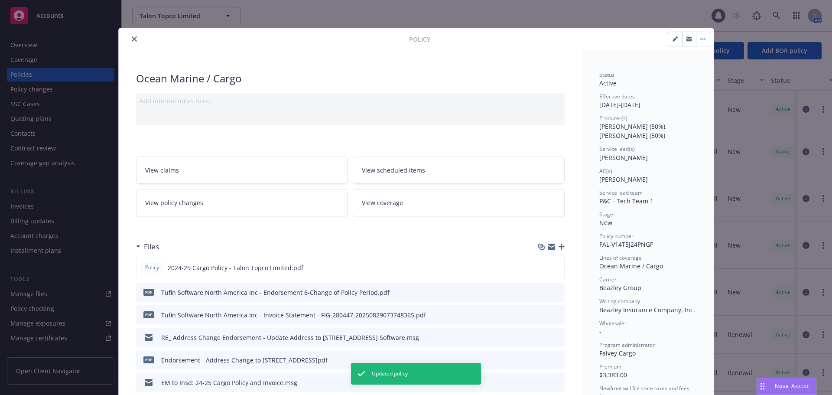
click at [133, 40] on icon "close" at bounding box center [134, 38] width 5 height 5
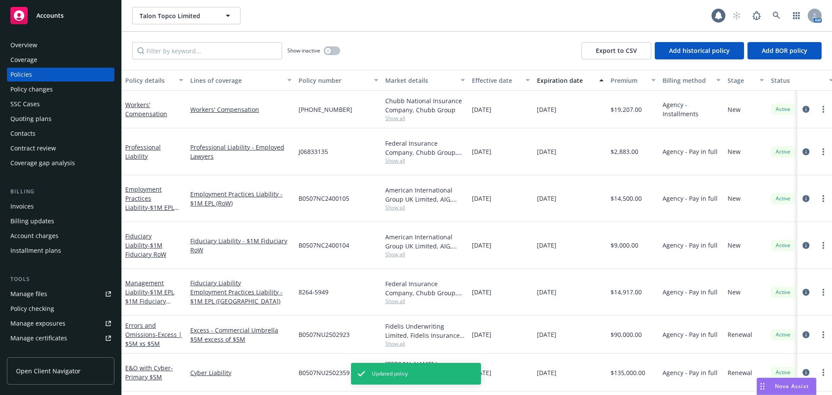
click at [66, 85] on div "Policy changes" at bounding box center [60, 89] width 101 height 14
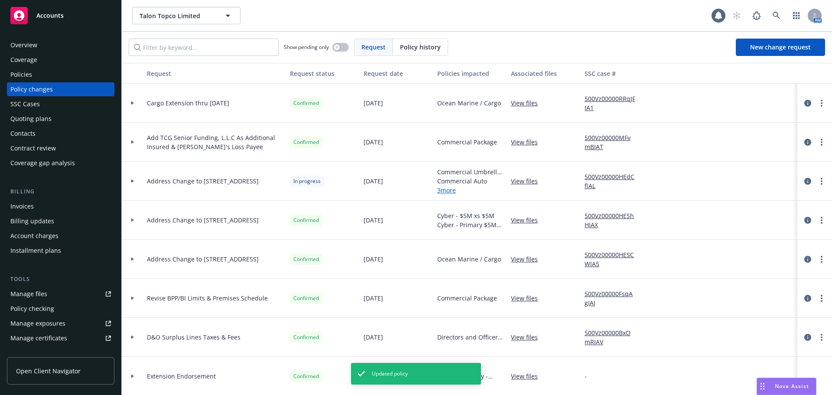
click at [67, 74] on div "Policies" at bounding box center [60, 75] width 101 height 14
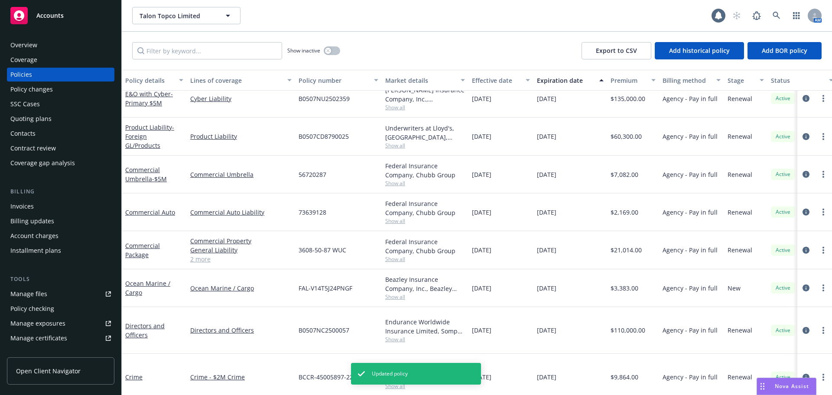
scroll to position [250, 0]
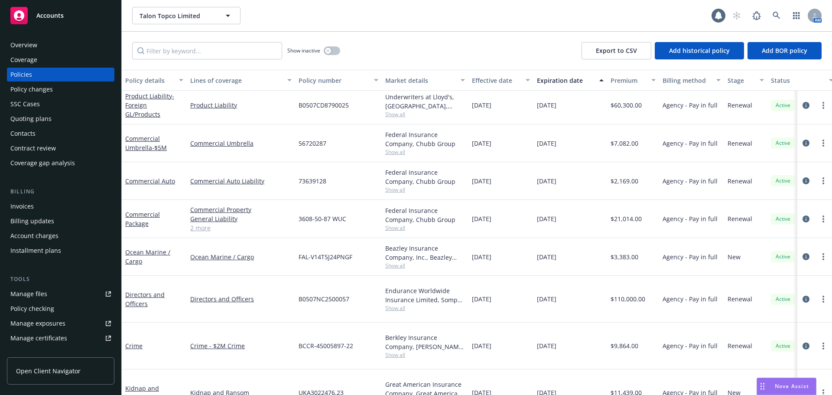
click at [71, 130] on div "Contacts" at bounding box center [60, 133] width 101 height 14
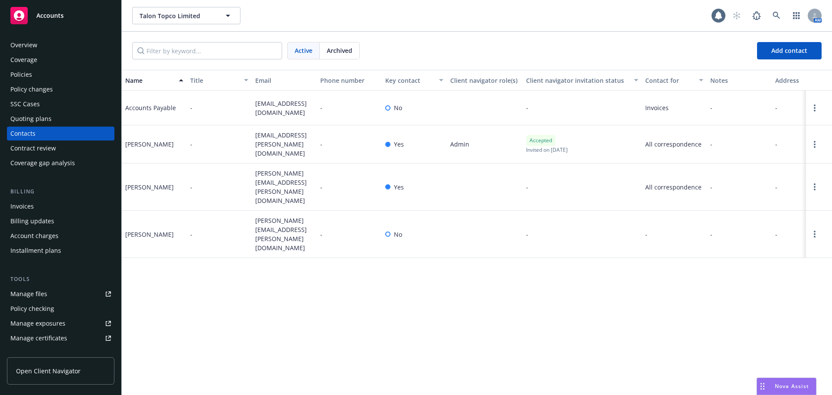
click at [258, 104] on span "[EMAIL_ADDRESS][DOMAIN_NAME]" at bounding box center [284, 108] width 58 height 18
drag, startPoint x: 255, startPoint y: 103, endPoint x: 270, endPoint y: 115, distance: 19.4
click at [270, 115] on div "[EMAIL_ADDRESS][DOMAIN_NAME]" at bounding box center [284, 108] width 65 height 35
copy span "[EMAIL_ADDRESS][DOMAIN_NAME]"
drag, startPoint x: 256, startPoint y: 139, endPoint x: 292, endPoint y: 148, distance: 37.2
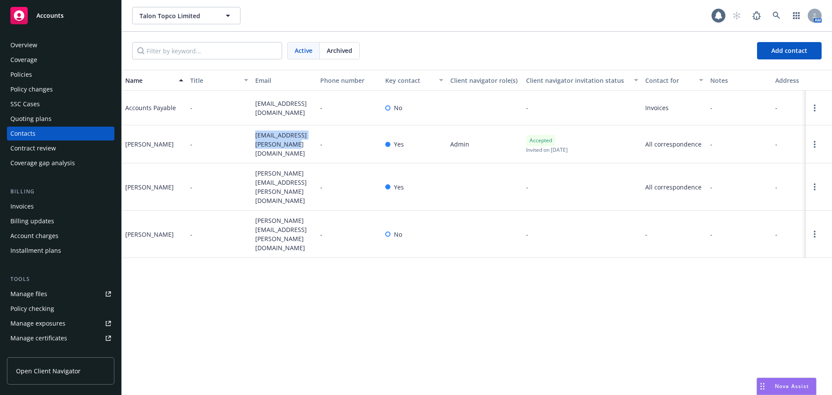
click at [292, 148] on span "[EMAIL_ADDRESS][PERSON_NAME][DOMAIN_NAME]" at bounding box center [284, 143] width 58 height 27
copy span "[EMAIL_ADDRESS][PERSON_NAME][DOMAIN_NAME]"
drag, startPoint x: 254, startPoint y: 173, endPoint x: 263, endPoint y: 184, distance: 14.1
click at [263, 184] on div "[PERSON_NAME][EMAIL_ADDRESS][PERSON_NAME][DOMAIN_NAME]" at bounding box center [284, 186] width 65 height 47
copy span "[PERSON_NAME][EMAIL_ADDRESS][PERSON_NAME][DOMAIN_NAME]"
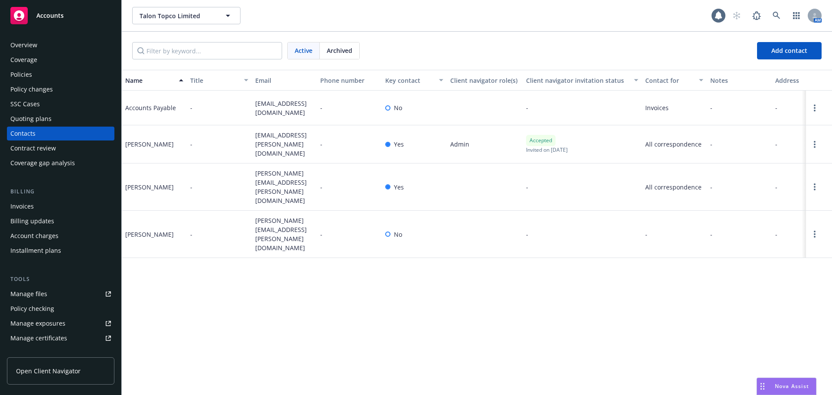
click at [88, 16] on div "Accounts" at bounding box center [60, 15] width 101 height 17
